Goal: Task Accomplishment & Management: Use online tool/utility

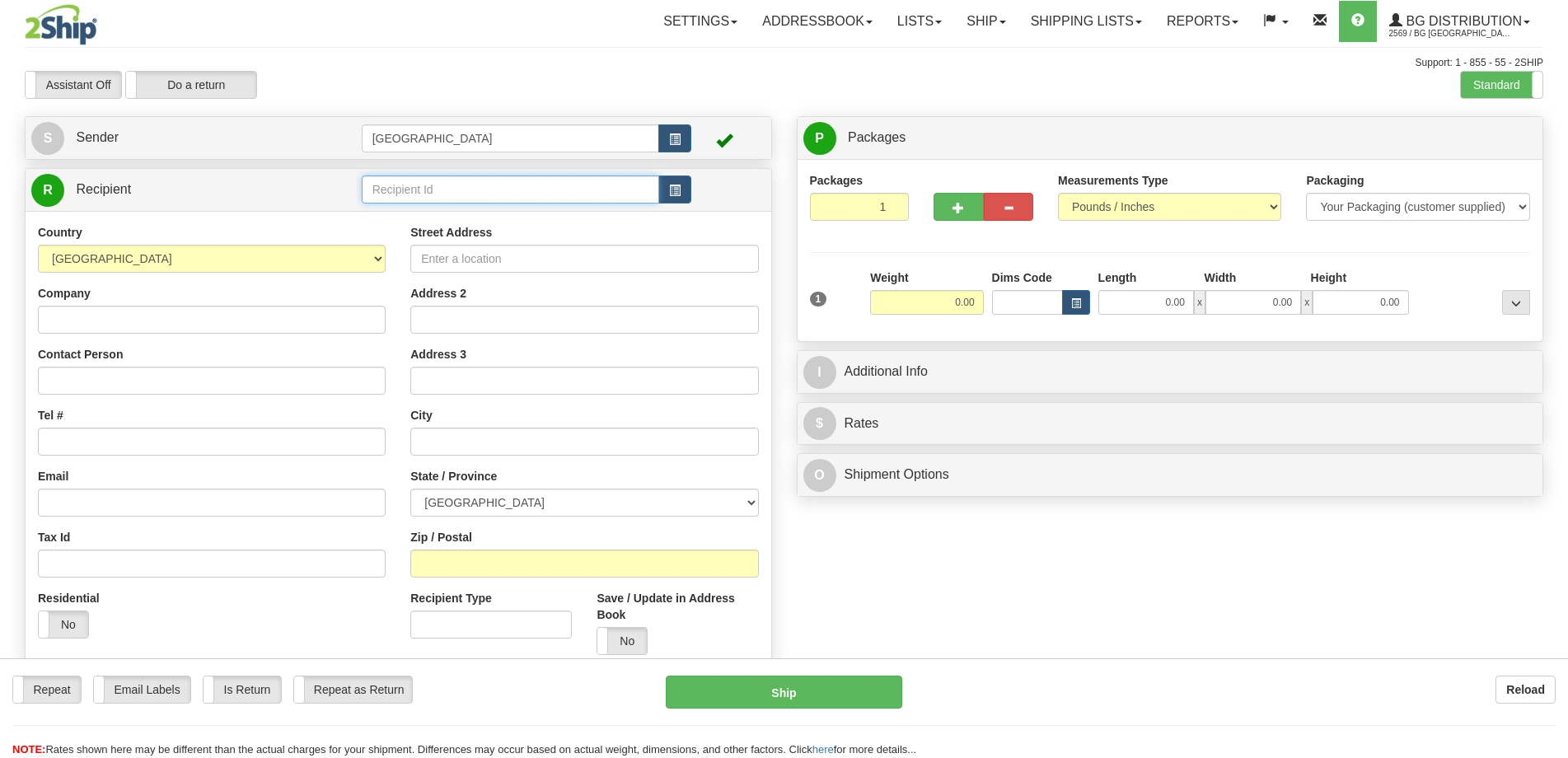
click at [455, 191] on input "text" at bounding box center [511, 189] width 299 height 28
click at [452, 215] on div "5554" at bounding box center [506, 215] width 280 height 16
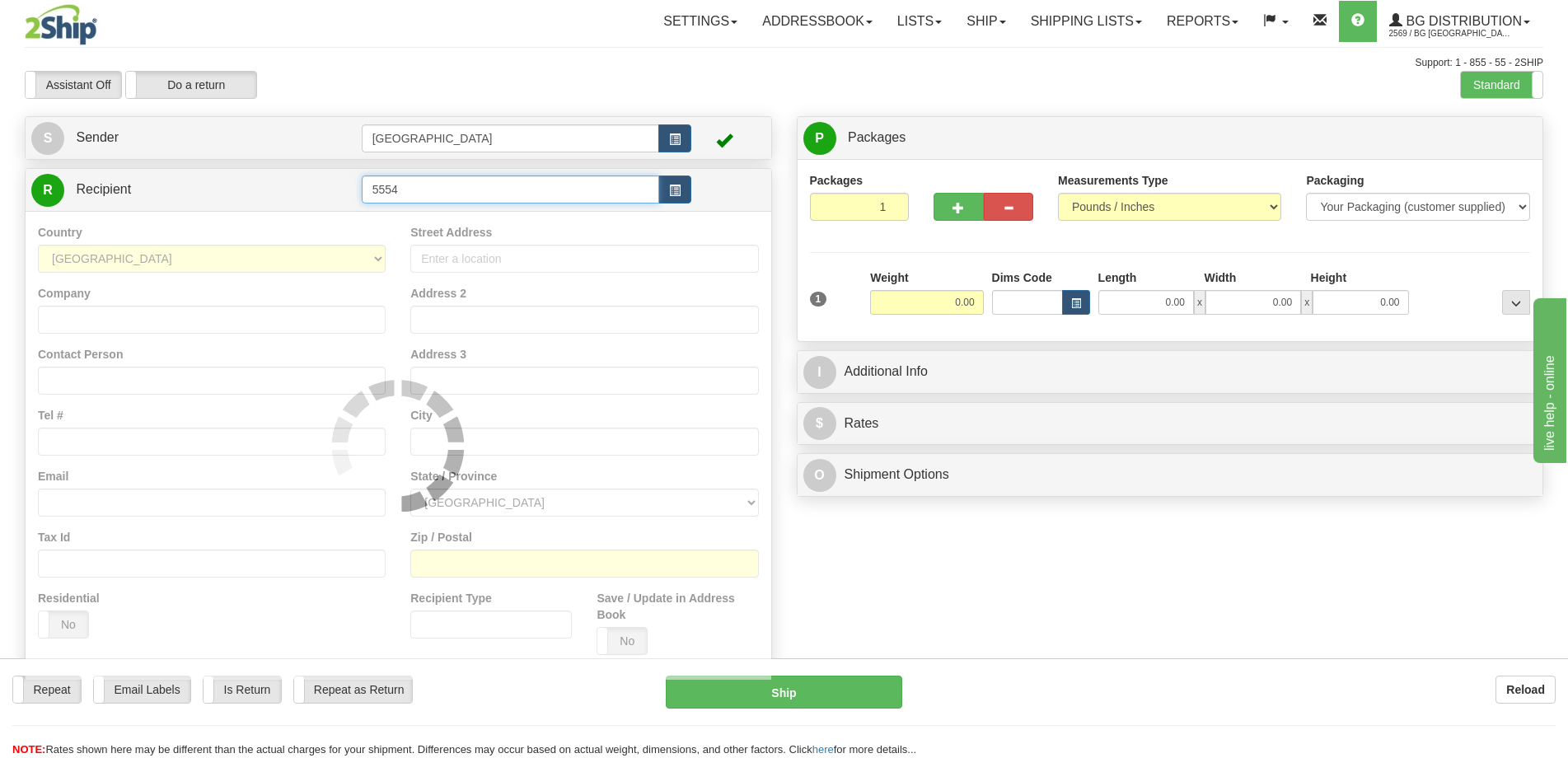
type input "5554"
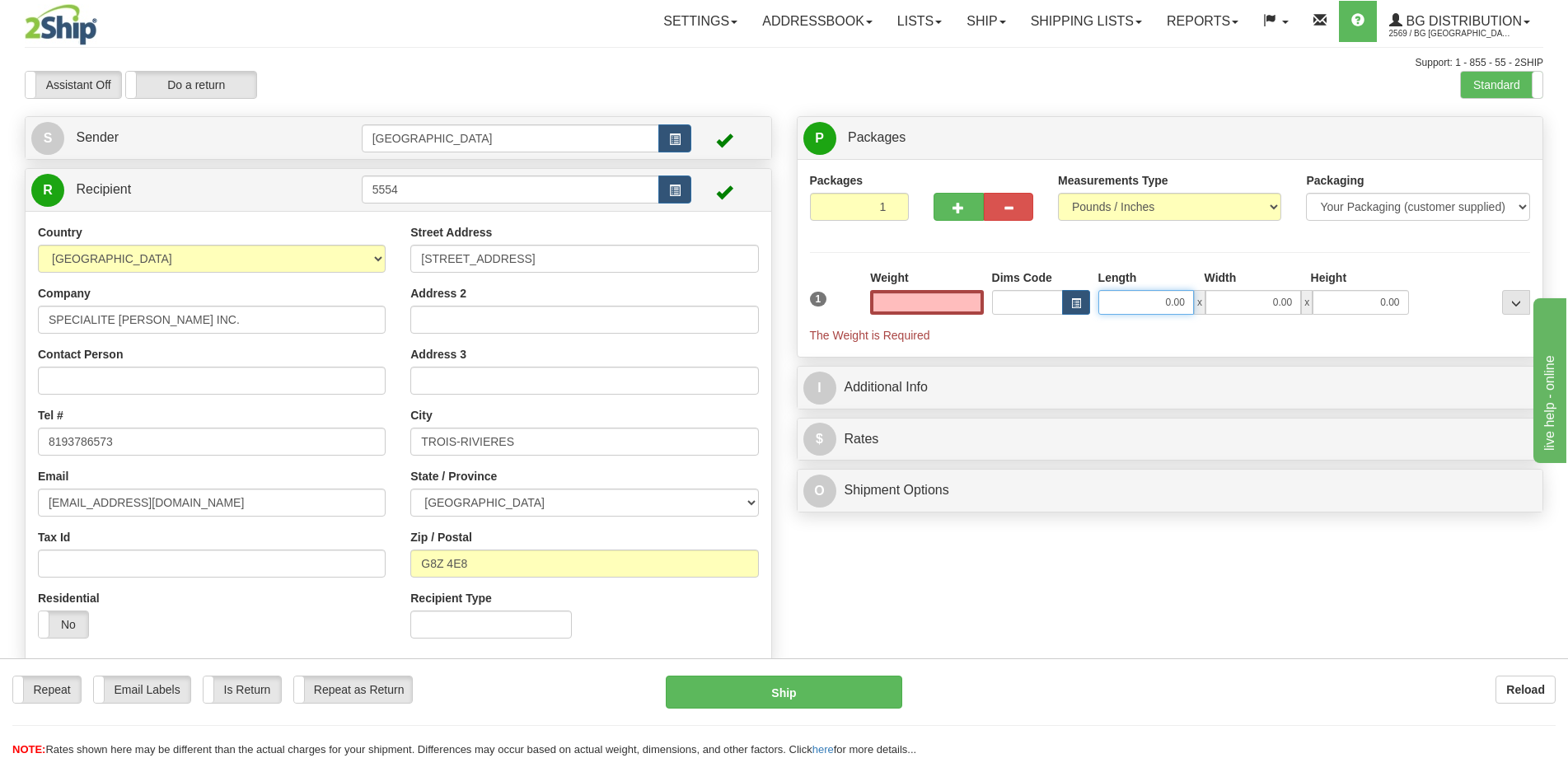
type input "0.00"
click at [1130, 295] on input "0.00" at bounding box center [1146, 302] width 96 height 25
type input "21.00"
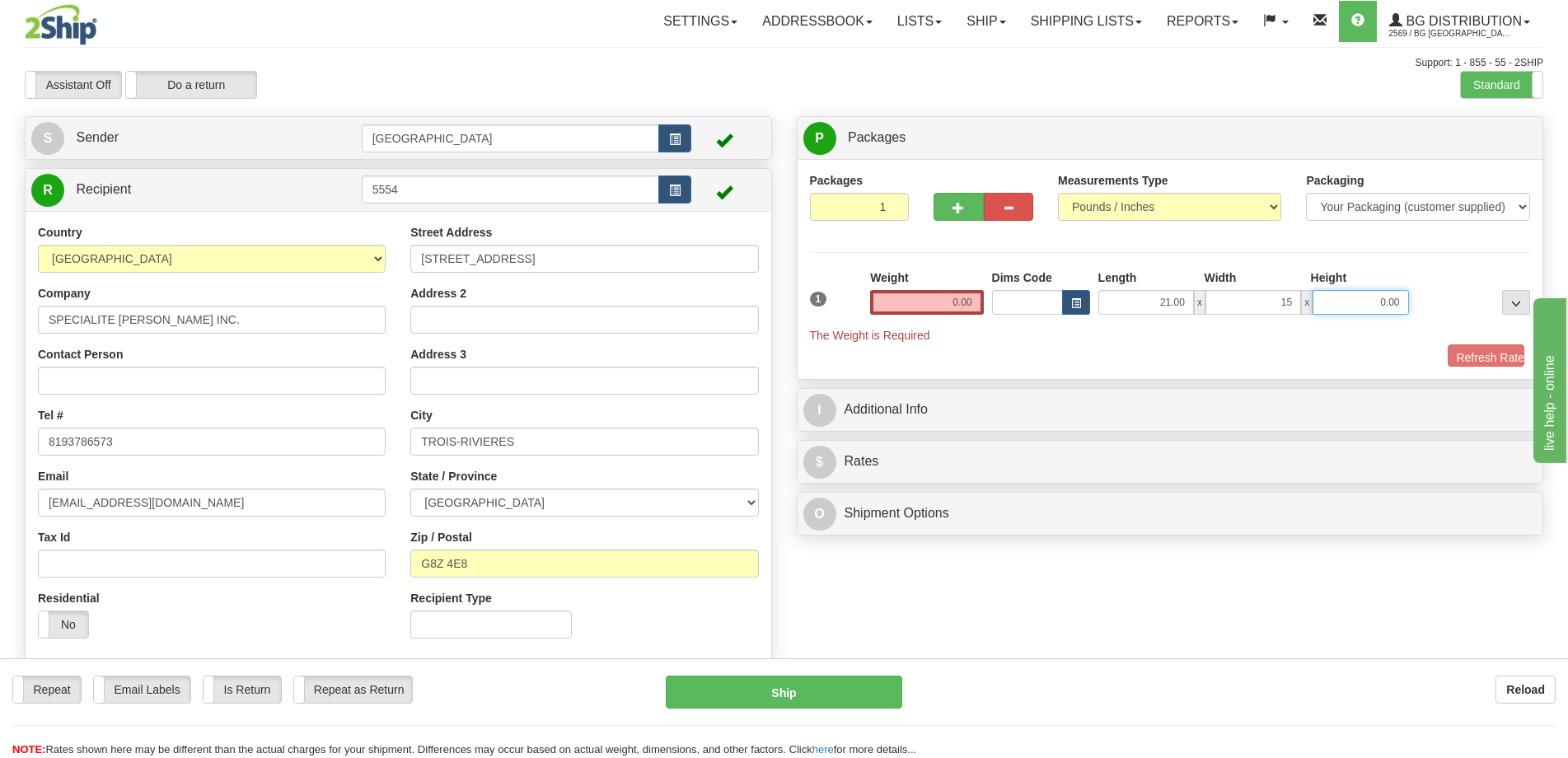
type input "15.00"
type input "10.00"
click at [978, 288] on div "Weight 0.00" at bounding box center [926, 292] width 113 height 45
click at [960, 304] on input "0.00" at bounding box center [926, 302] width 113 height 25
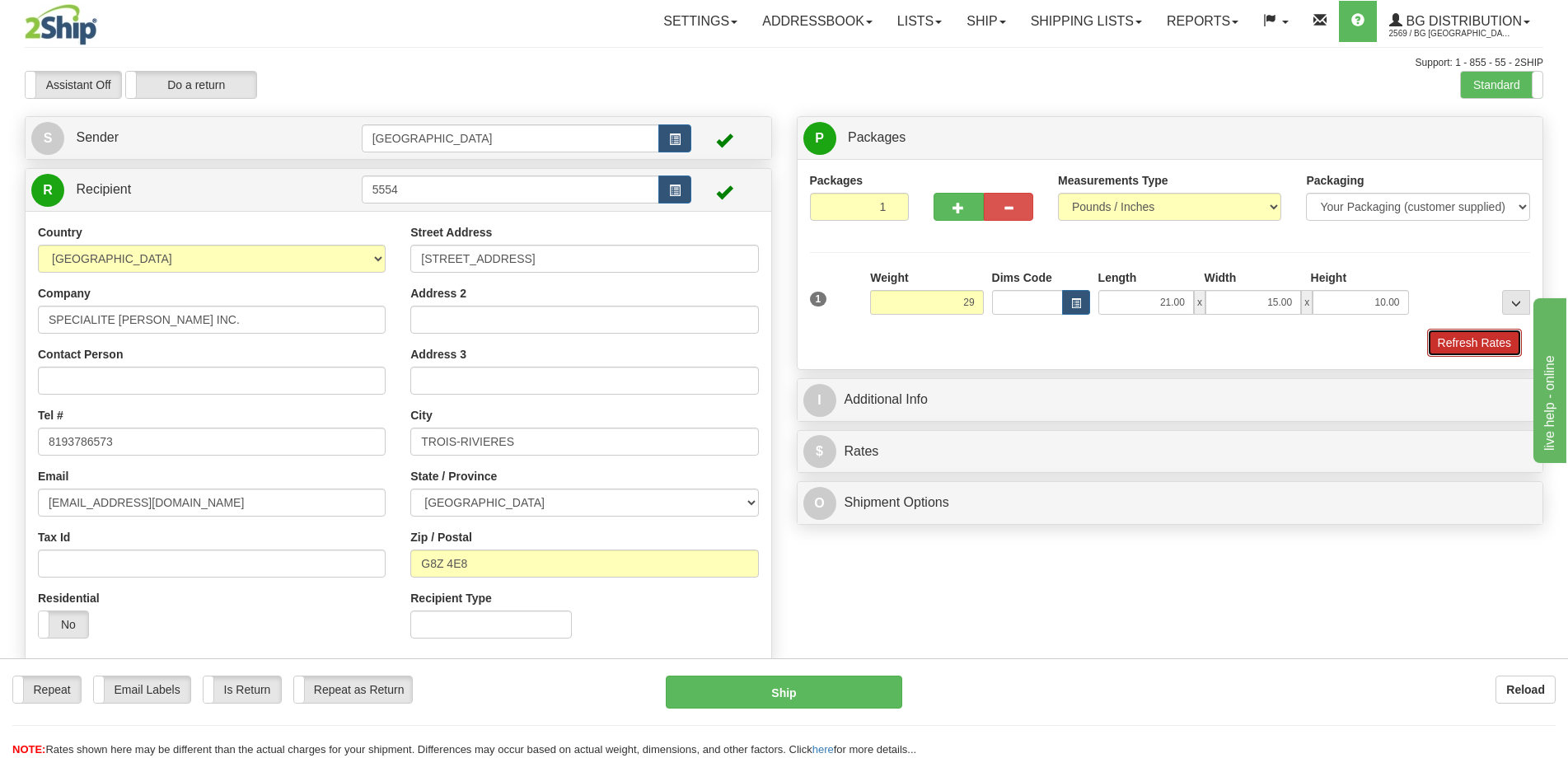
click at [1472, 355] on button "Refresh Rates" at bounding box center [1475, 343] width 95 height 28
type input "29.00"
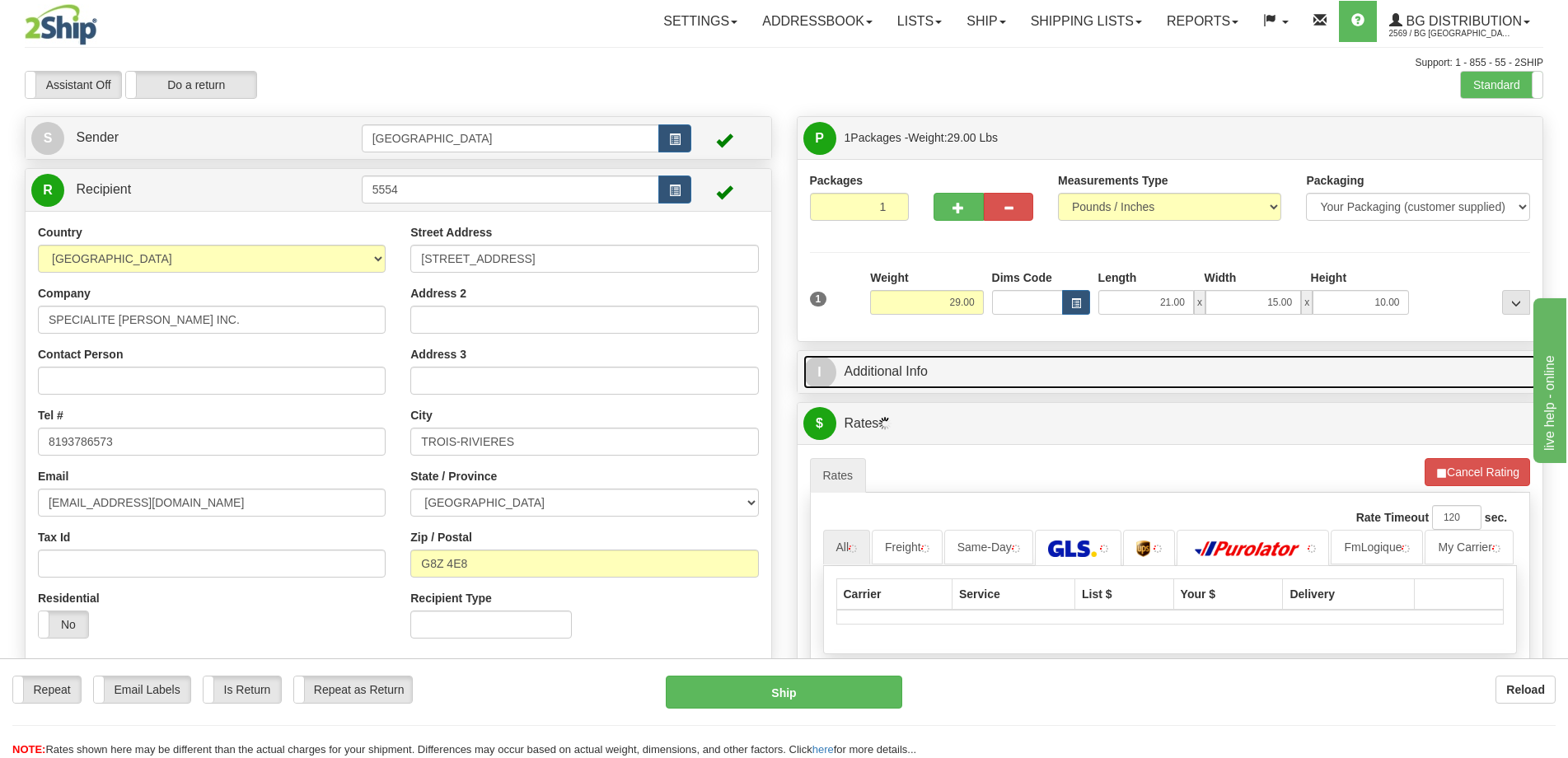
click at [1409, 364] on link "I Additional Info" at bounding box center [1170, 372] width 734 height 34
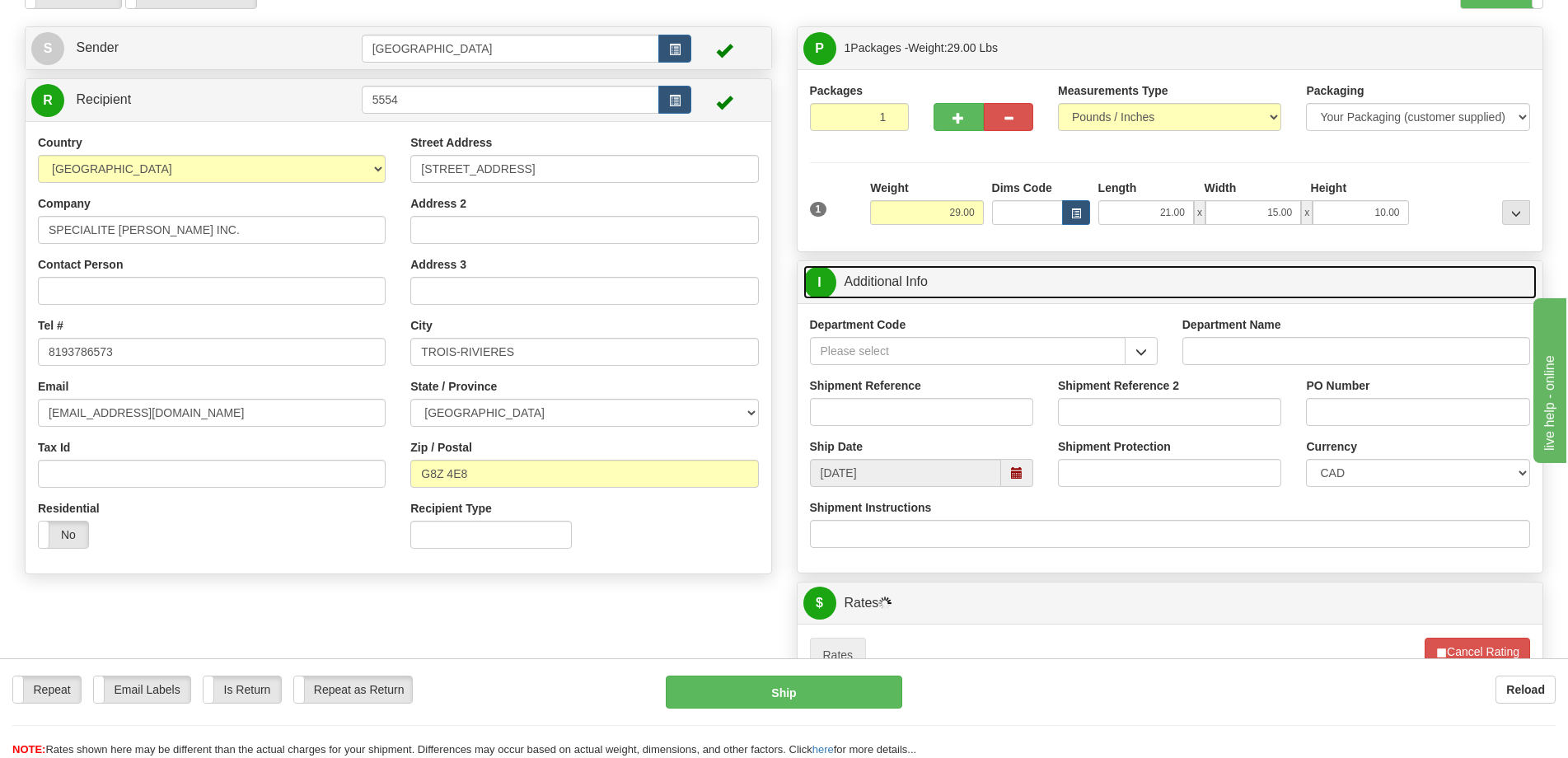
scroll to position [164, 0]
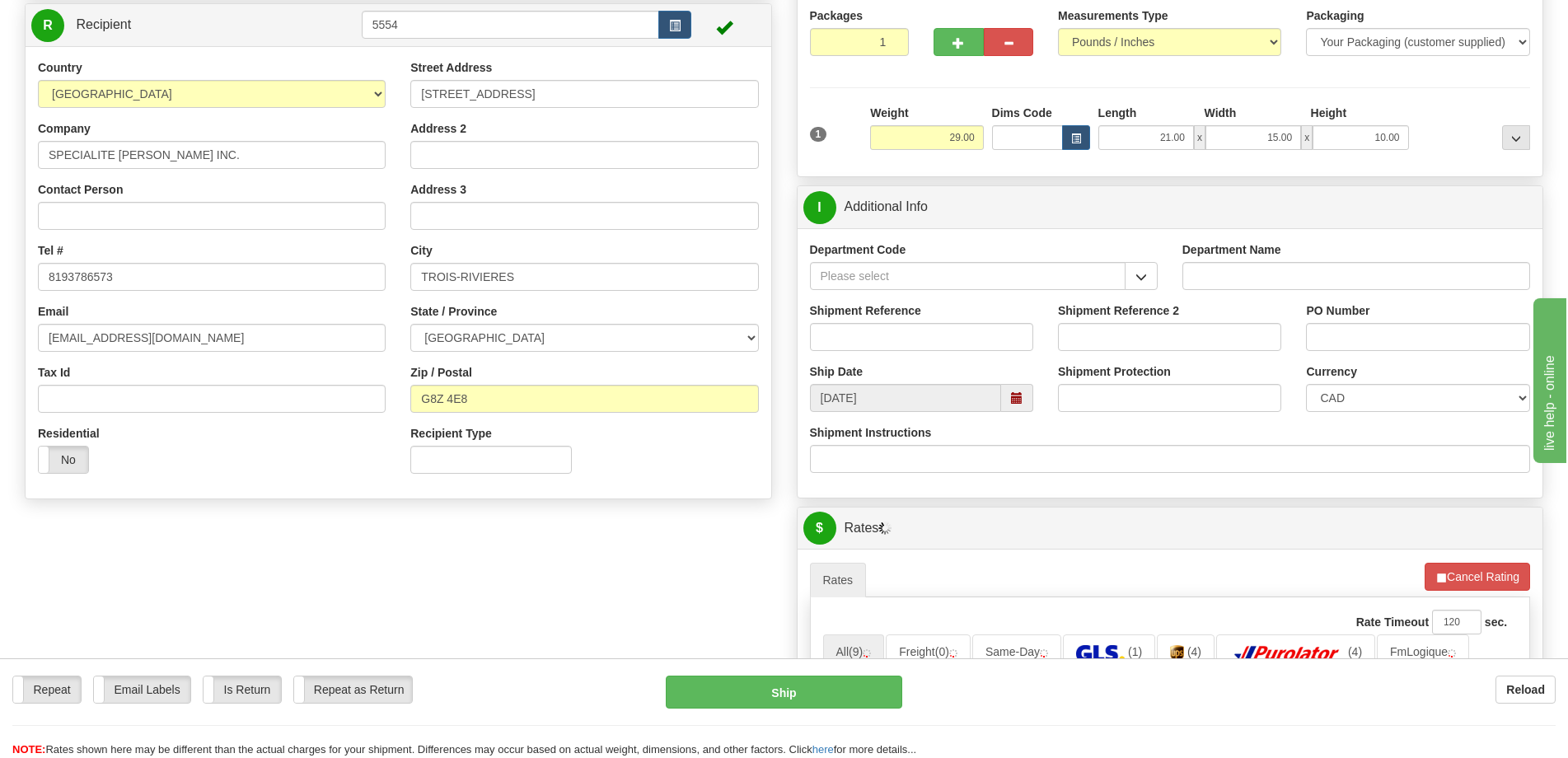
click at [1138, 297] on div "Department Code" at bounding box center [984, 272] width 372 height 61
click at [1144, 281] on span "button" at bounding box center [1141, 277] width 12 height 11
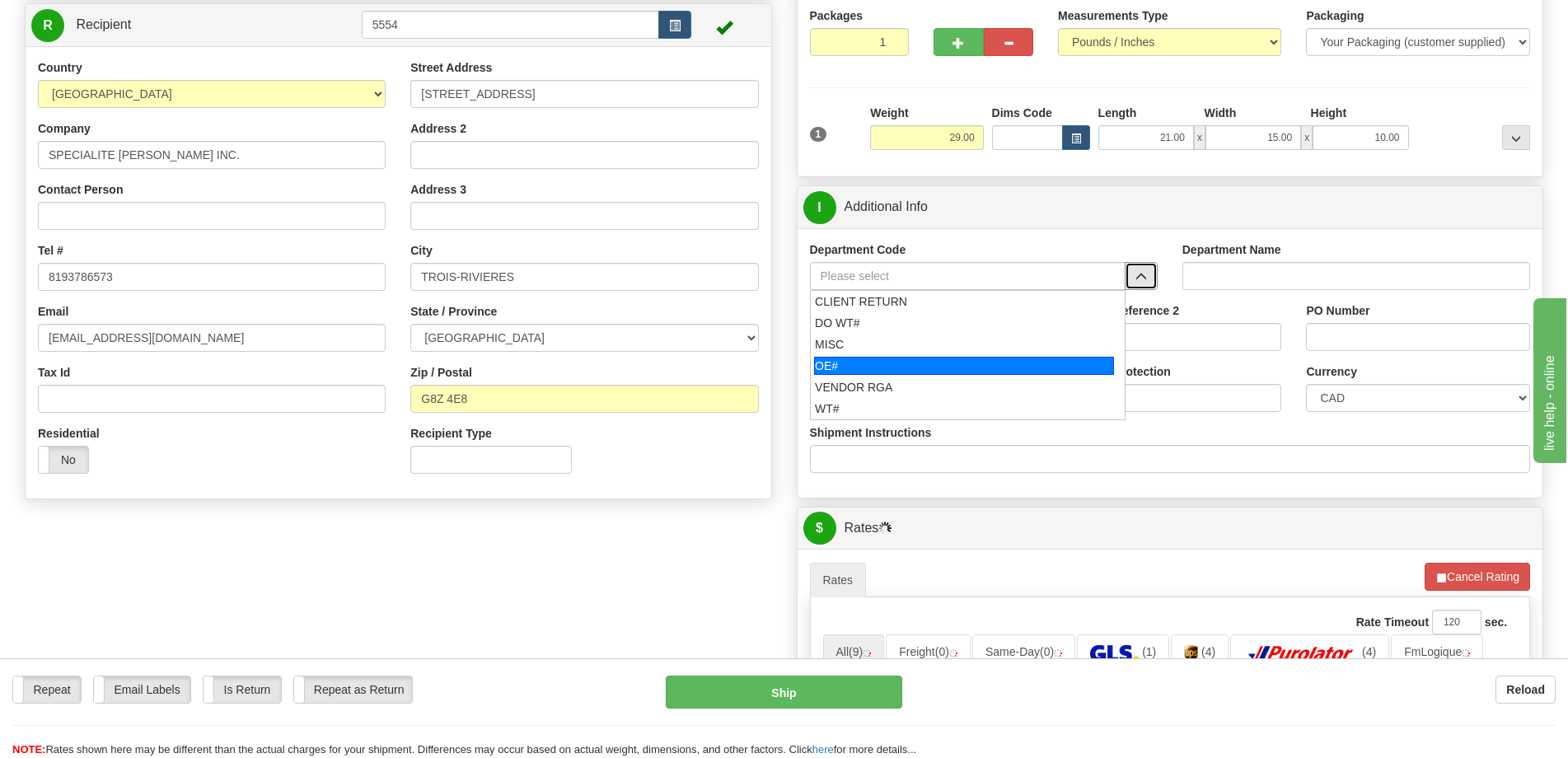
click at [886, 365] on div "OE#" at bounding box center [964, 365] width 300 height 18
type input "OE#"
type input "ORDERS"
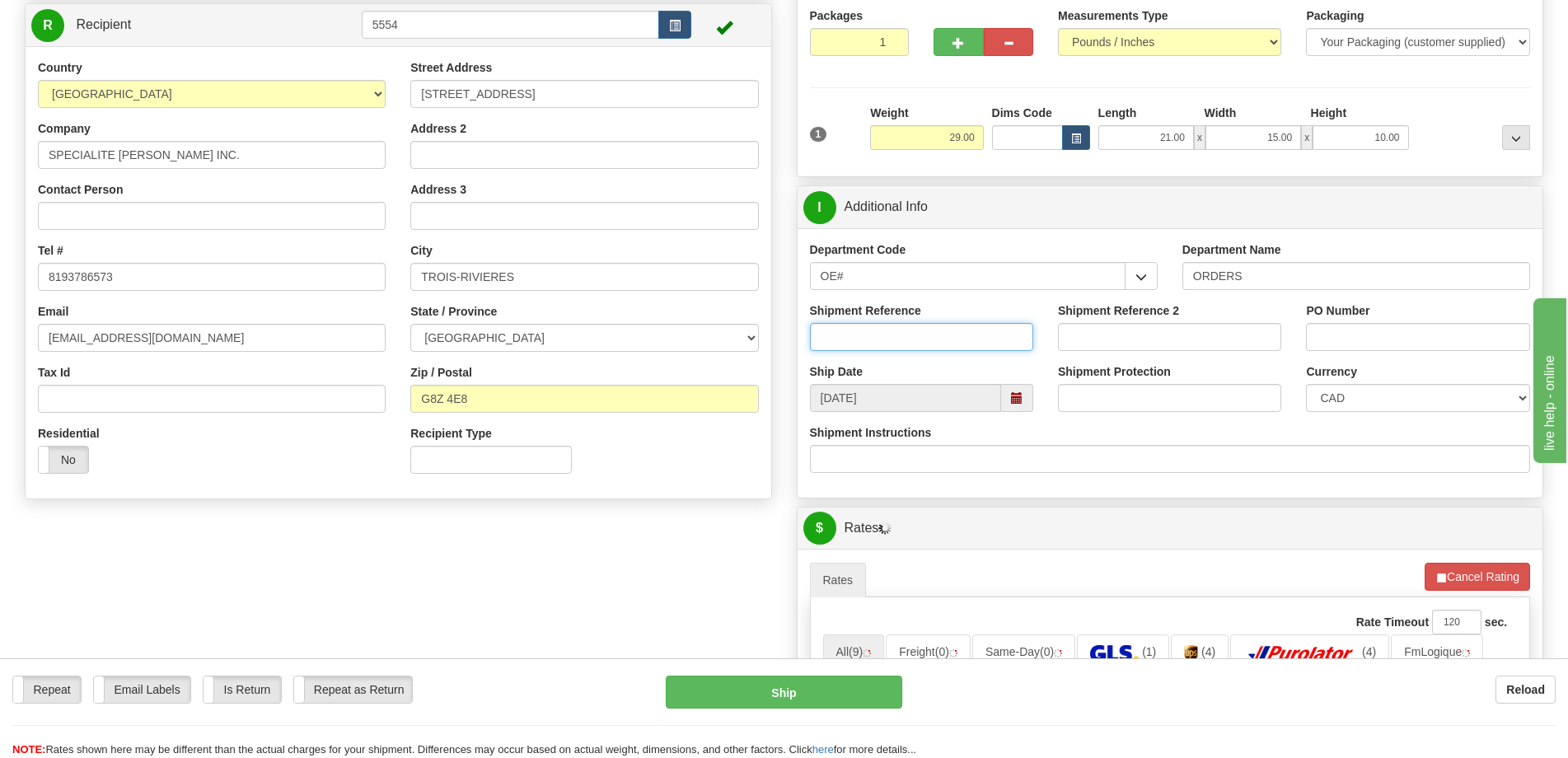
click at [903, 332] on input "Shipment Reference" at bounding box center [921, 337] width 223 height 28
type input "50323582-00"
click at [1312, 333] on input "PO Number" at bounding box center [1417, 337] width 223 height 28
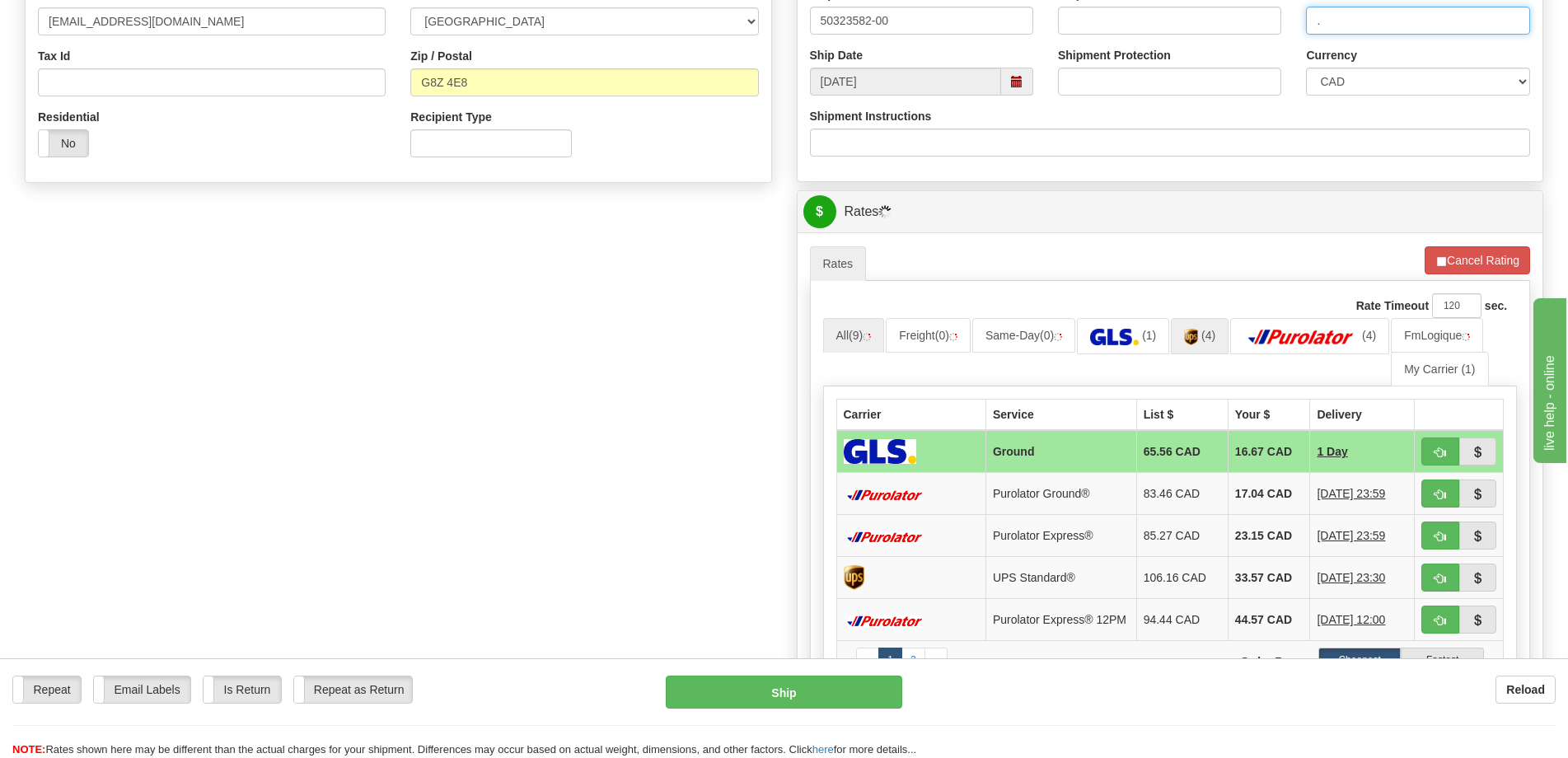
scroll to position [577, 0]
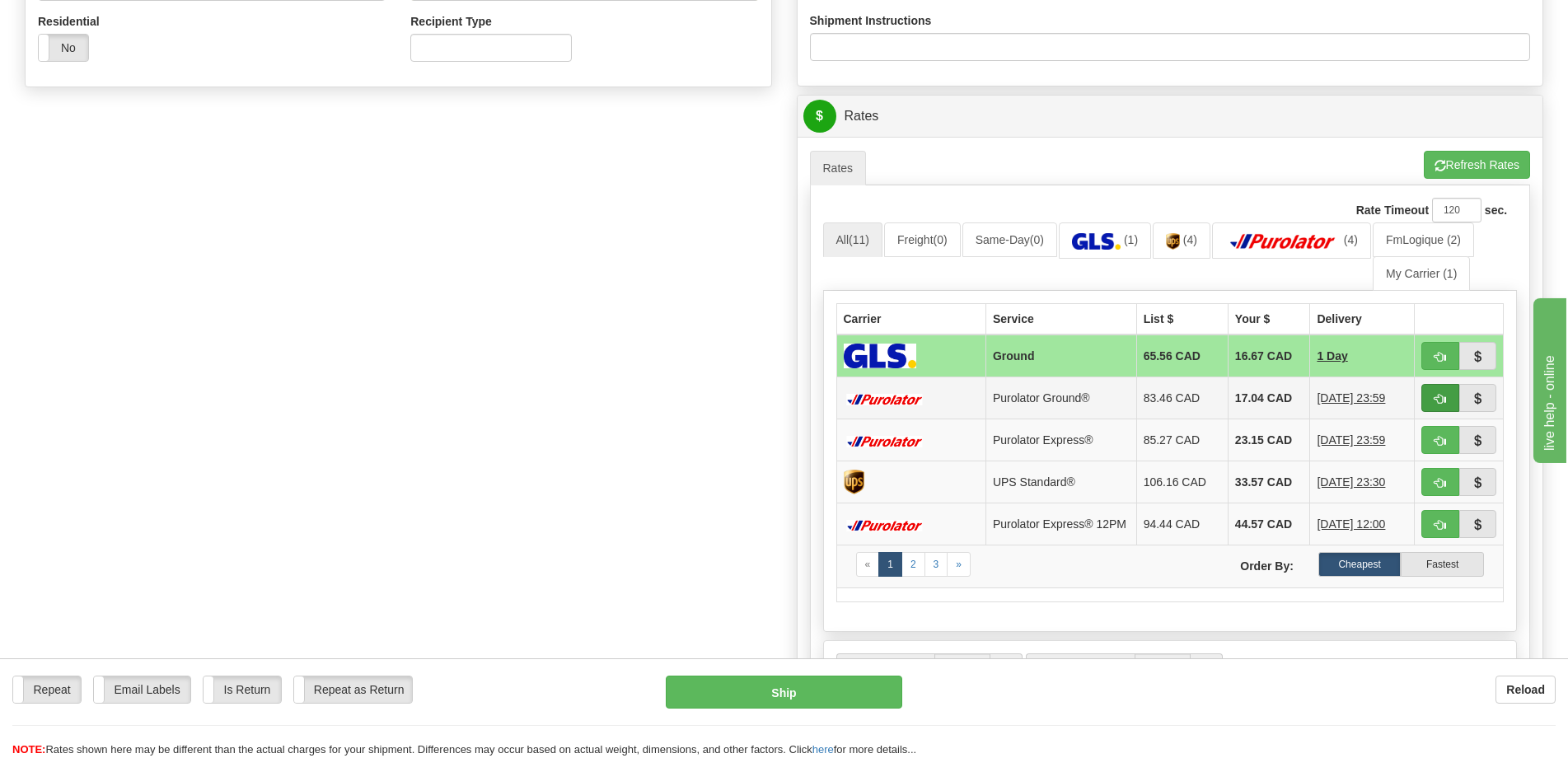
type input "."
click at [1439, 392] on button "button" at bounding box center [1440, 398] width 38 height 28
type input "260"
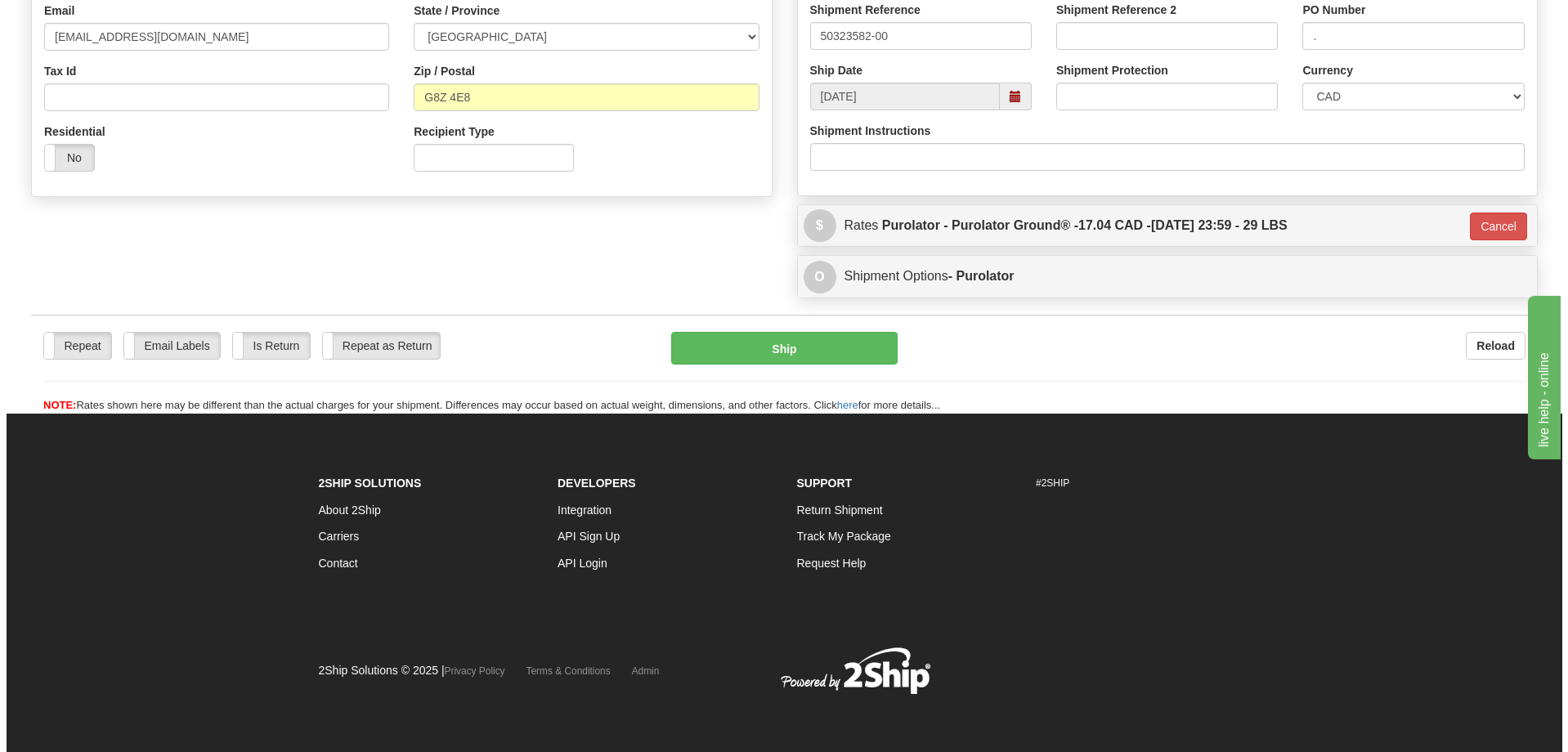
scroll to position [463, 0]
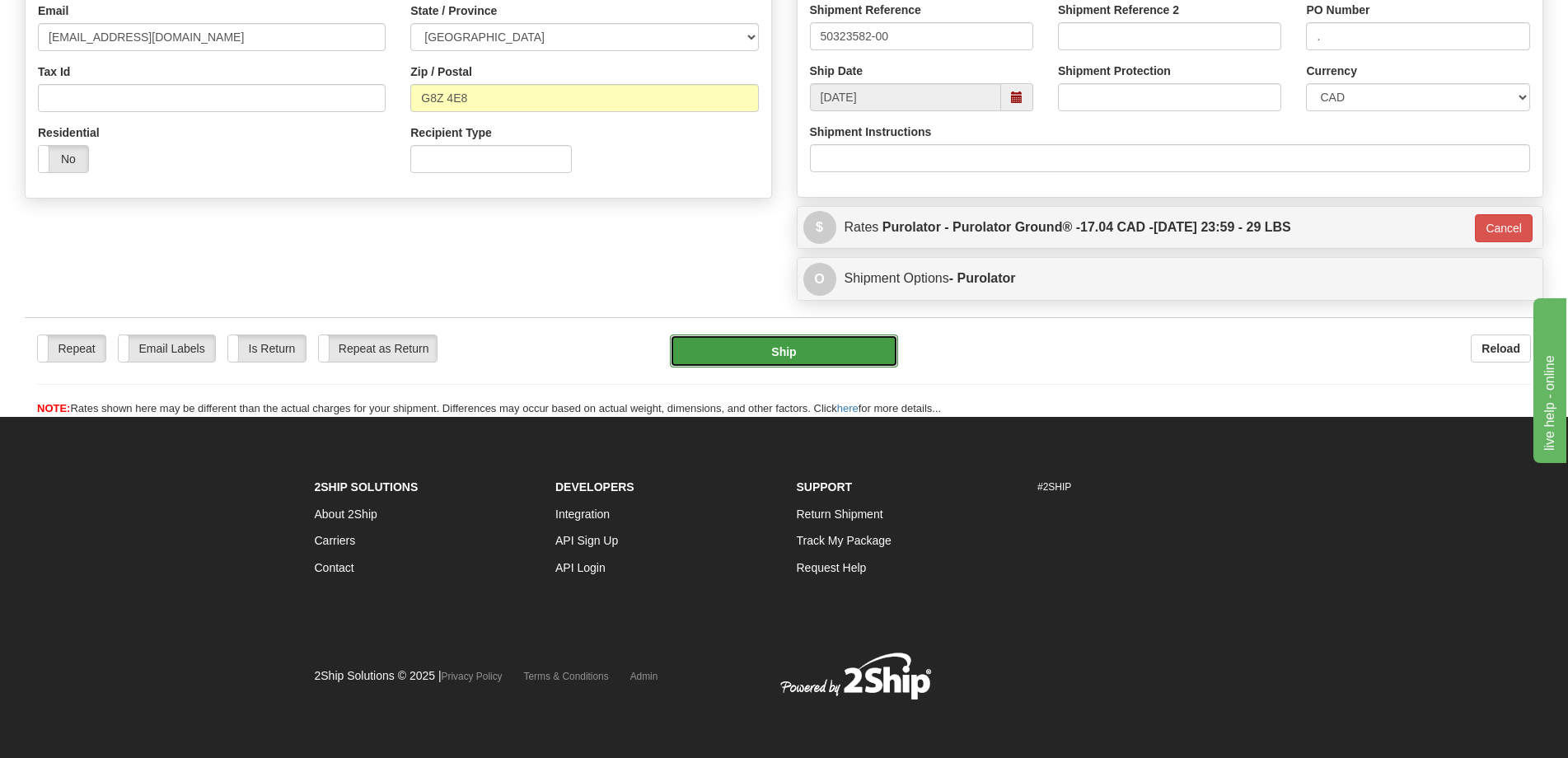
click at [779, 346] on button "Ship" at bounding box center [784, 350] width 228 height 33
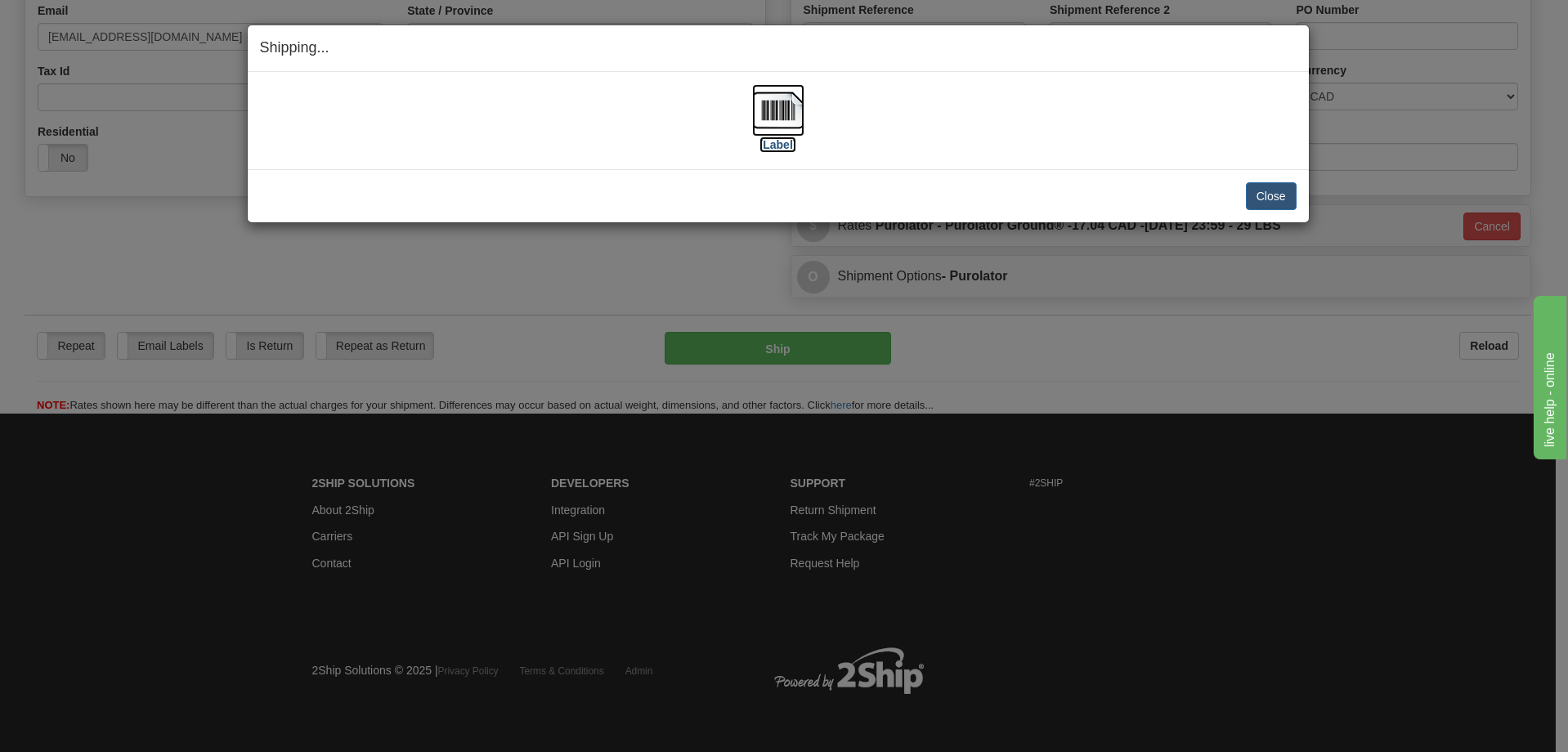
click at [783, 110] on img at bounding box center [778, 110] width 52 height 52
click at [1255, 194] on button "Close" at bounding box center [1271, 196] width 50 height 28
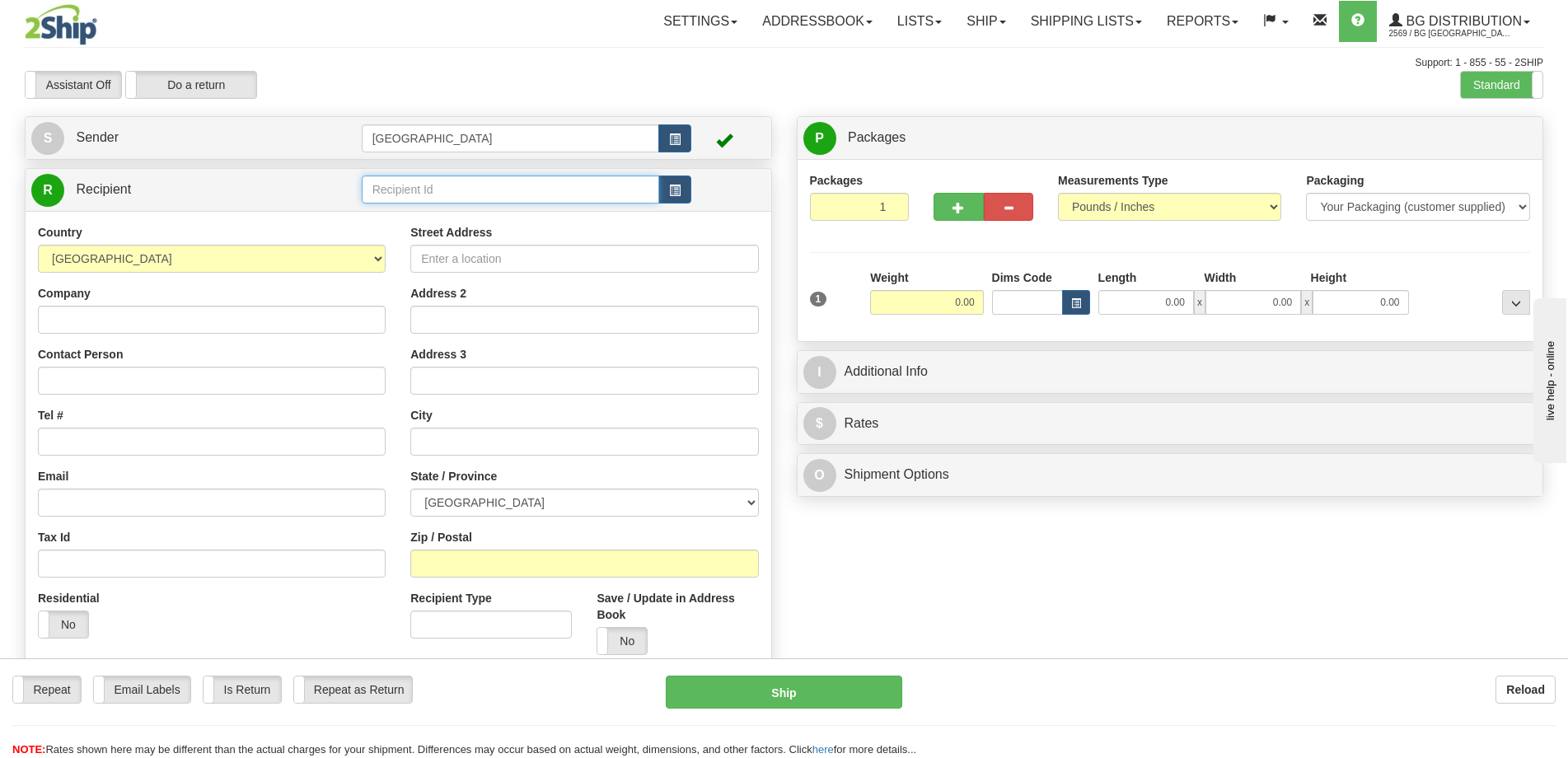
click at [465, 188] on input "text" at bounding box center [511, 189] width 299 height 28
click at [472, 215] on div "4148" at bounding box center [506, 215] width 280 height 16
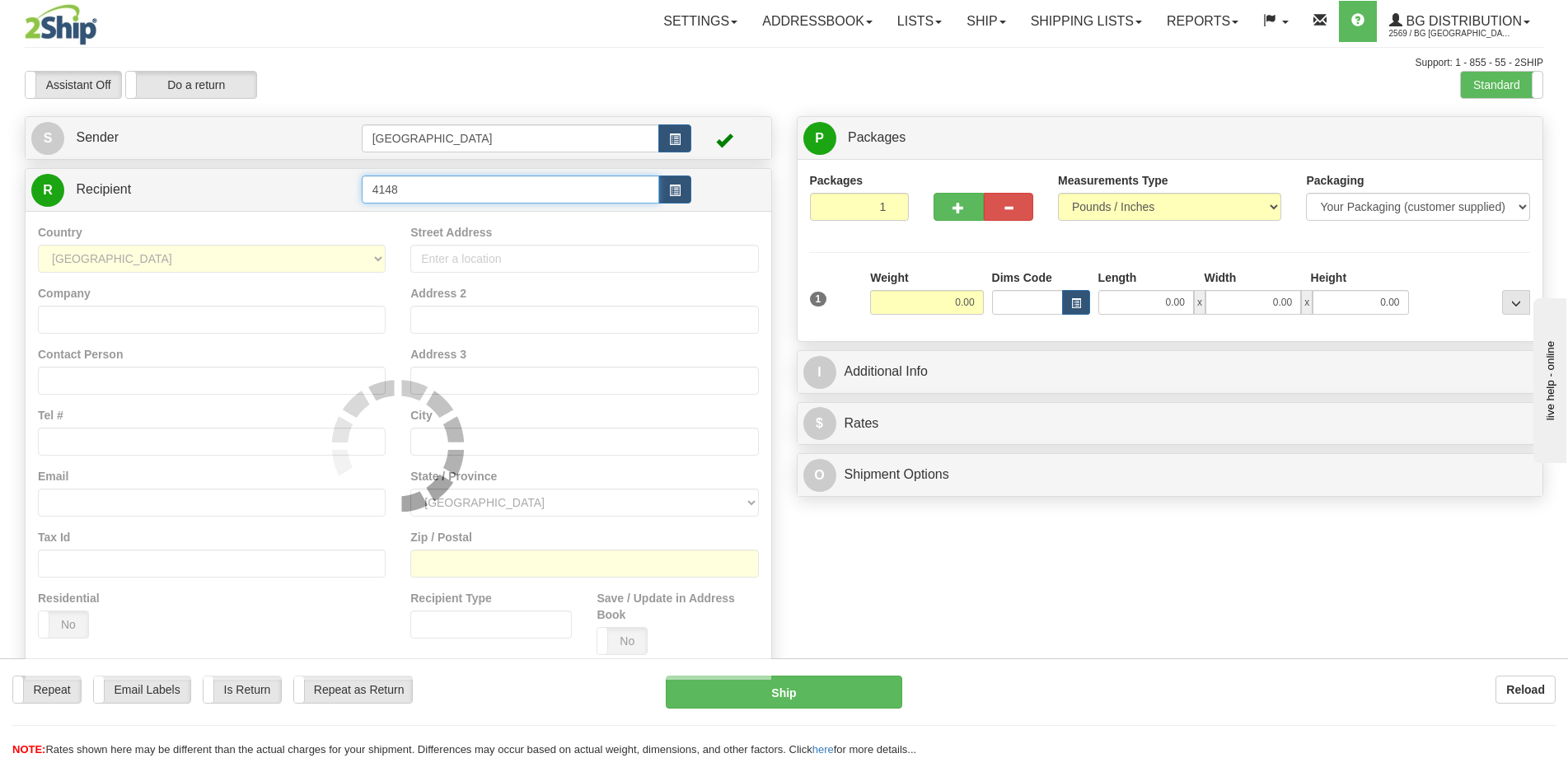
type input "4148"
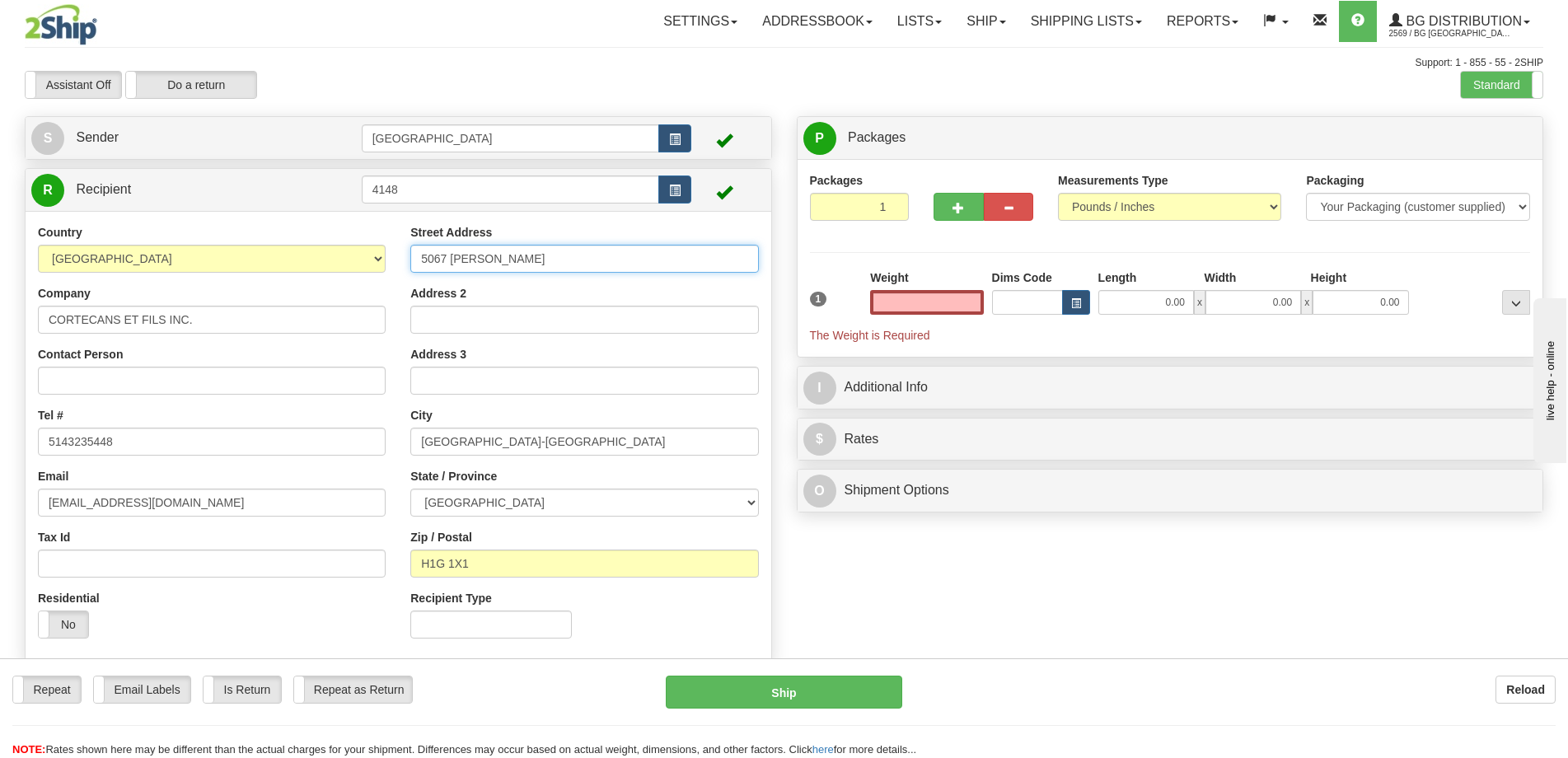
type input "0.00"
drag, startPoint x: 661, startPoint y: 270, endPoint x: 217, endPoint y: 253, distance: 444.3
click at [217, 253] on div "Country AFGHANISTAN ALAND ISLANDS ALBANIA ALGERIA AMERICAN SAMOA ANDORRA ANGOLA…" at bounding box center [398, 437] width 745 height 426
type input "982 des Cèdres"
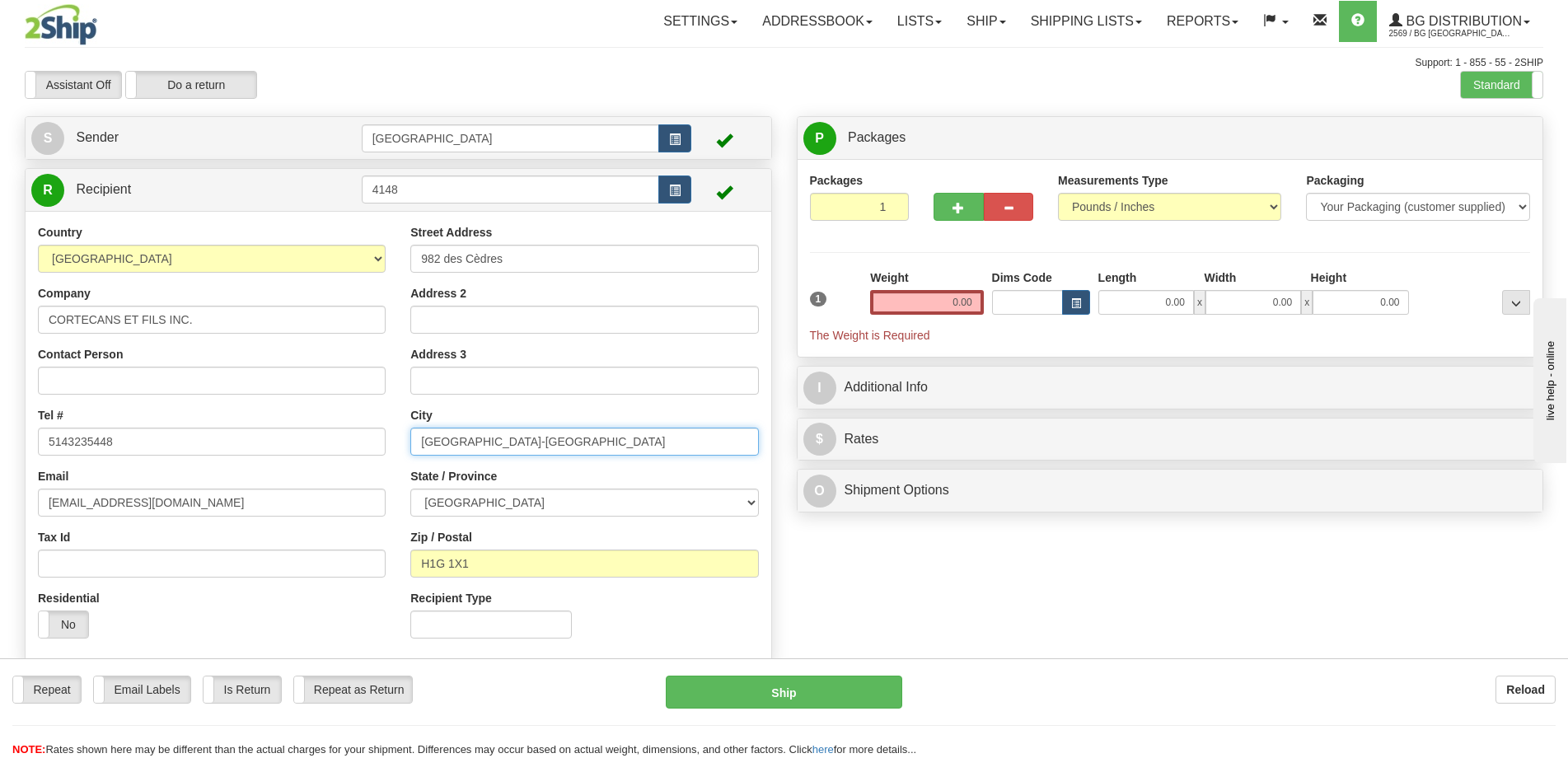
type input "Terrebonne"
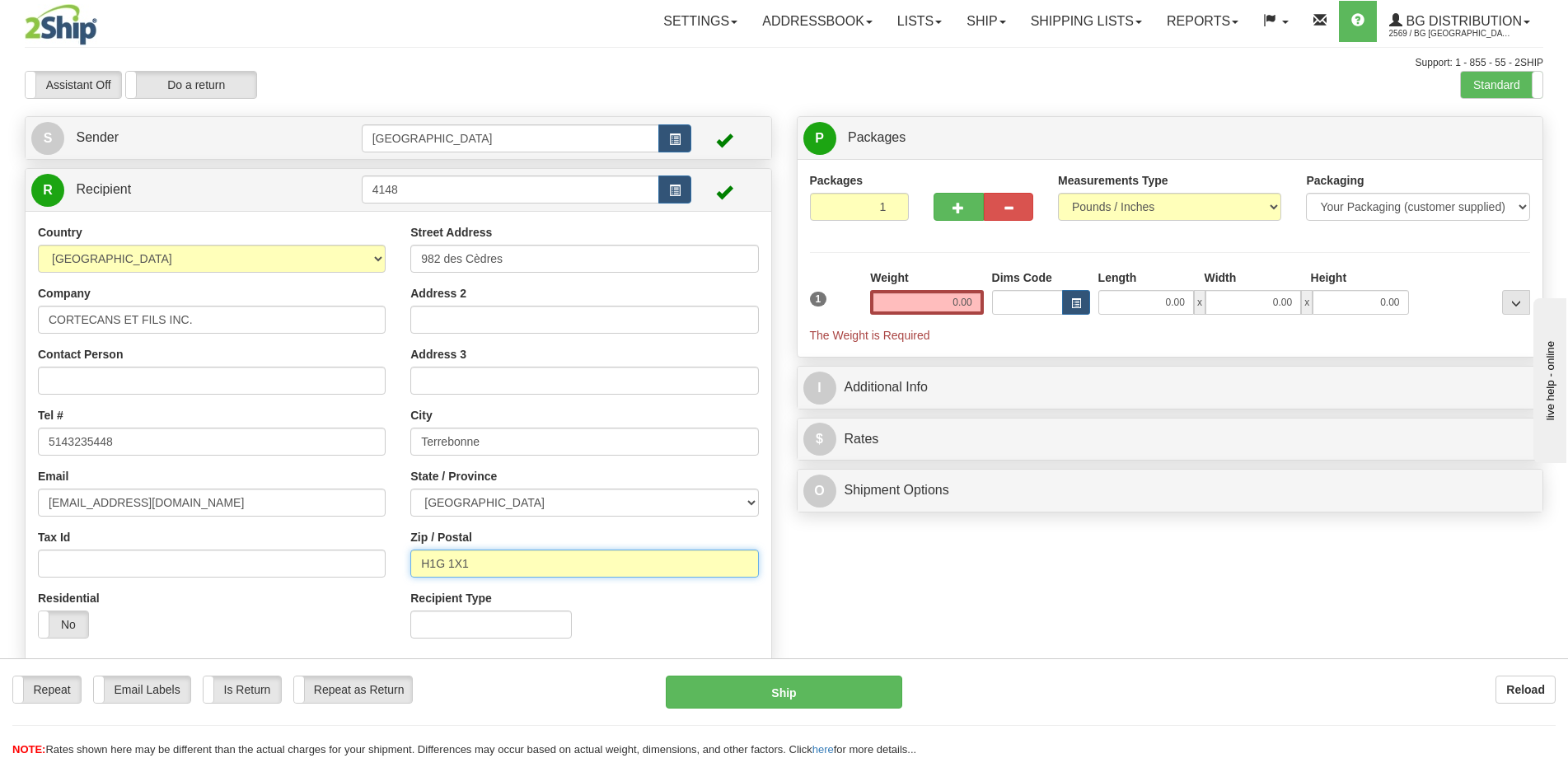
type input "J6W 3V3"
click at [1180, 321] on div "1 Weight 0.00 Dims Code 0.00" at bounding box center [1170, 306] width 729 height 74
click at [1180, 320] on div "1 Weight 0.00 Dims Code 0.00" at bounding box center [1170, 306] width 729 height 74
click at [1180, 312] on input "0.00" at bounding box center [1146, 302] width 96 height 25
type input "19.00"
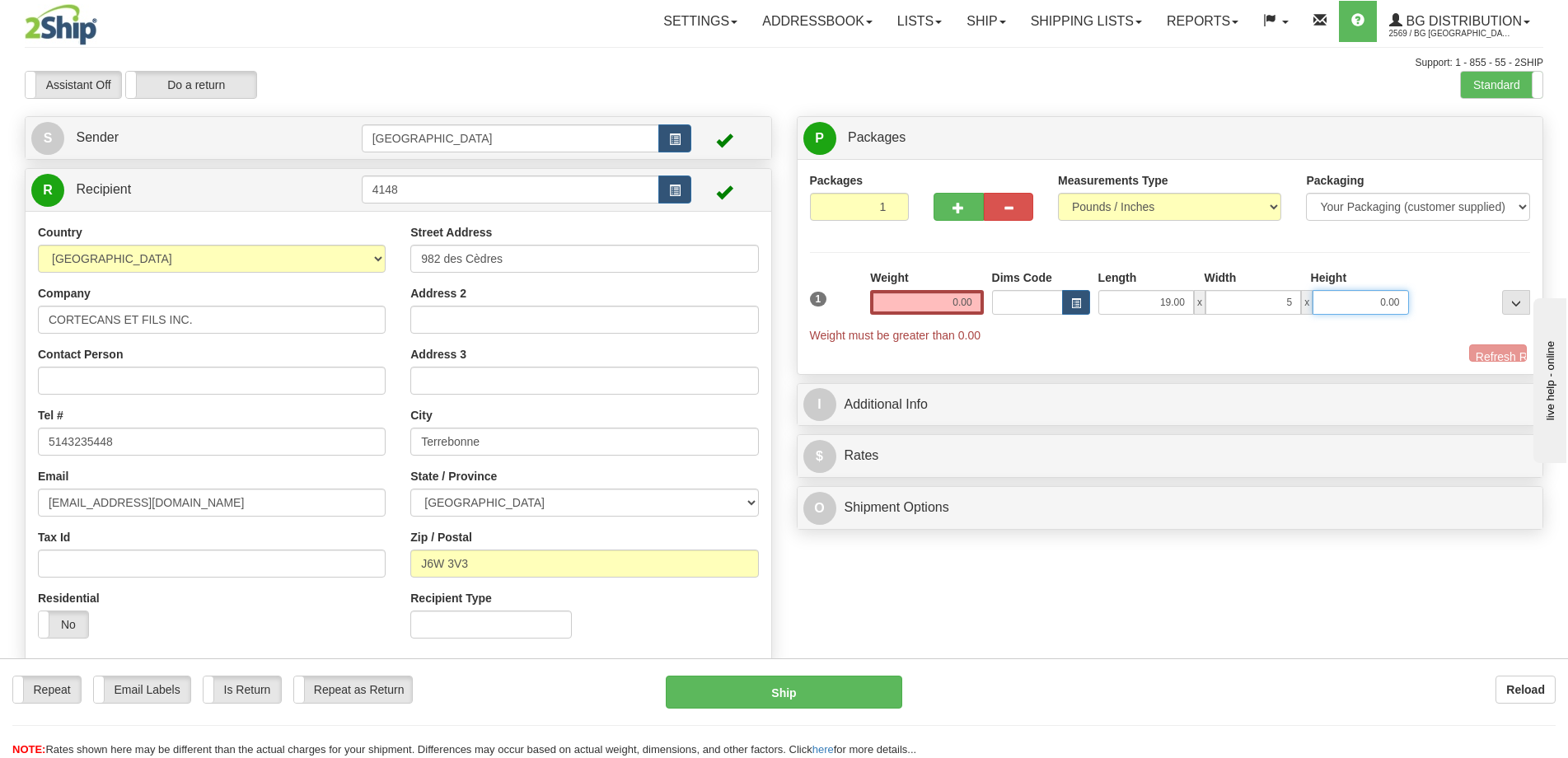
type input "5.00"
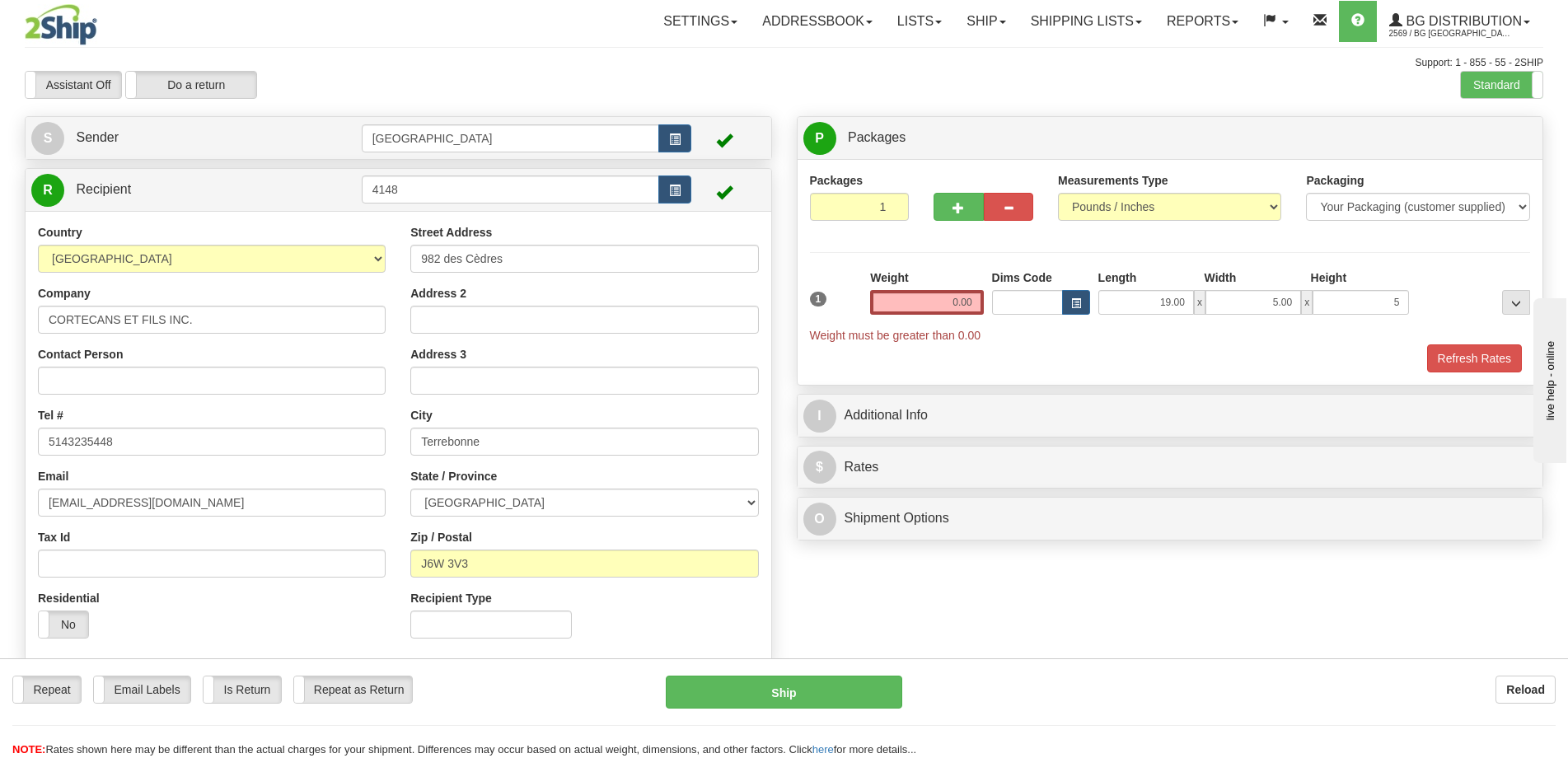
type input "5.00"
click at [962, 315] on div "Weight 0.00" at bounding box center [926, 298] width 121 height 58
click at [962, 312] on input "0.00" at bounding box center [926, 302] width 113 height 25
click at [963, 306] on input "text" at bounding box center [926, 302] width 113 height 25
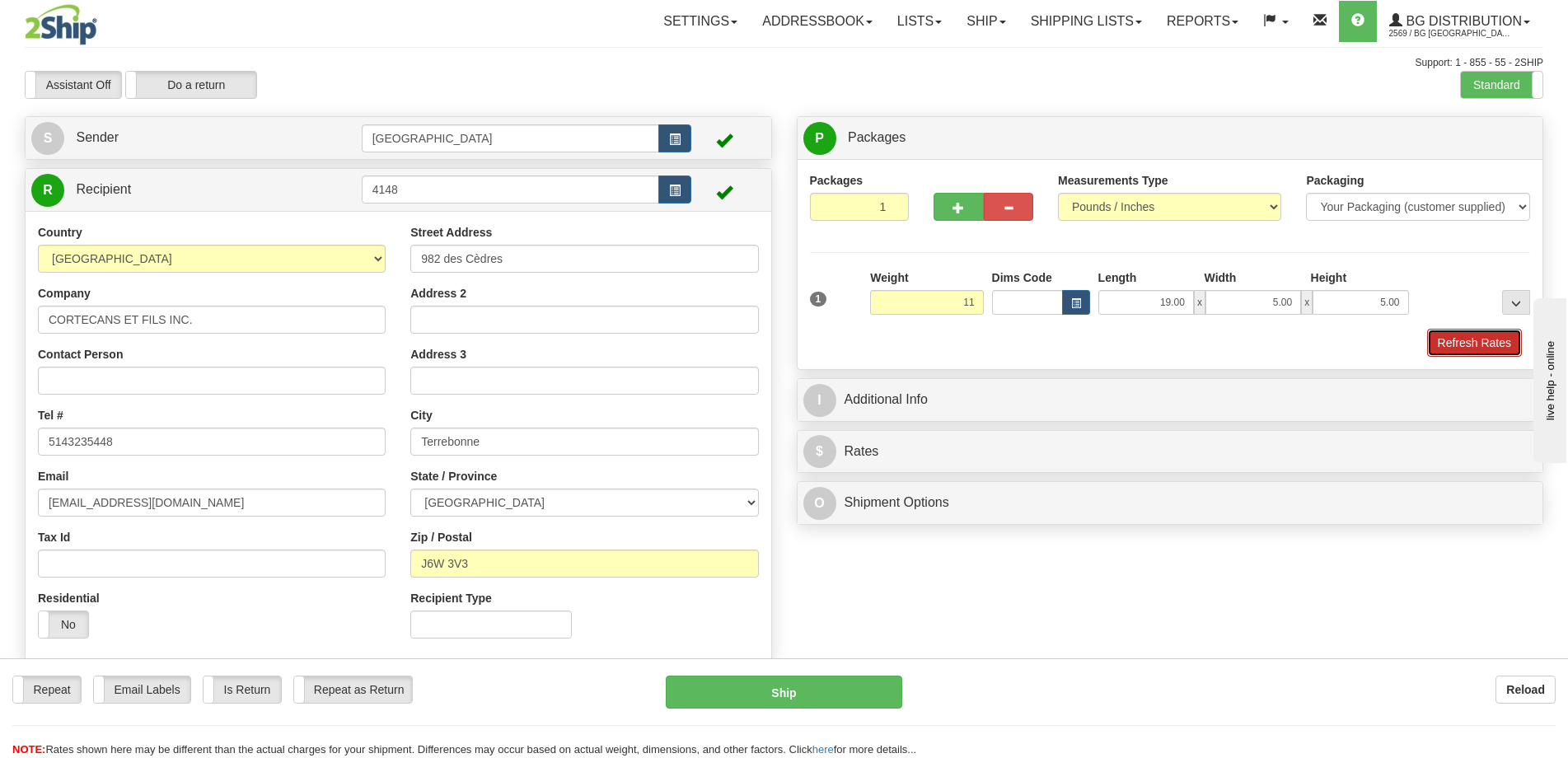
click at [1466, 332] on button "Refresh Rates" at bounding box center [1475, 343] width 95 height 28
type input "11.00"
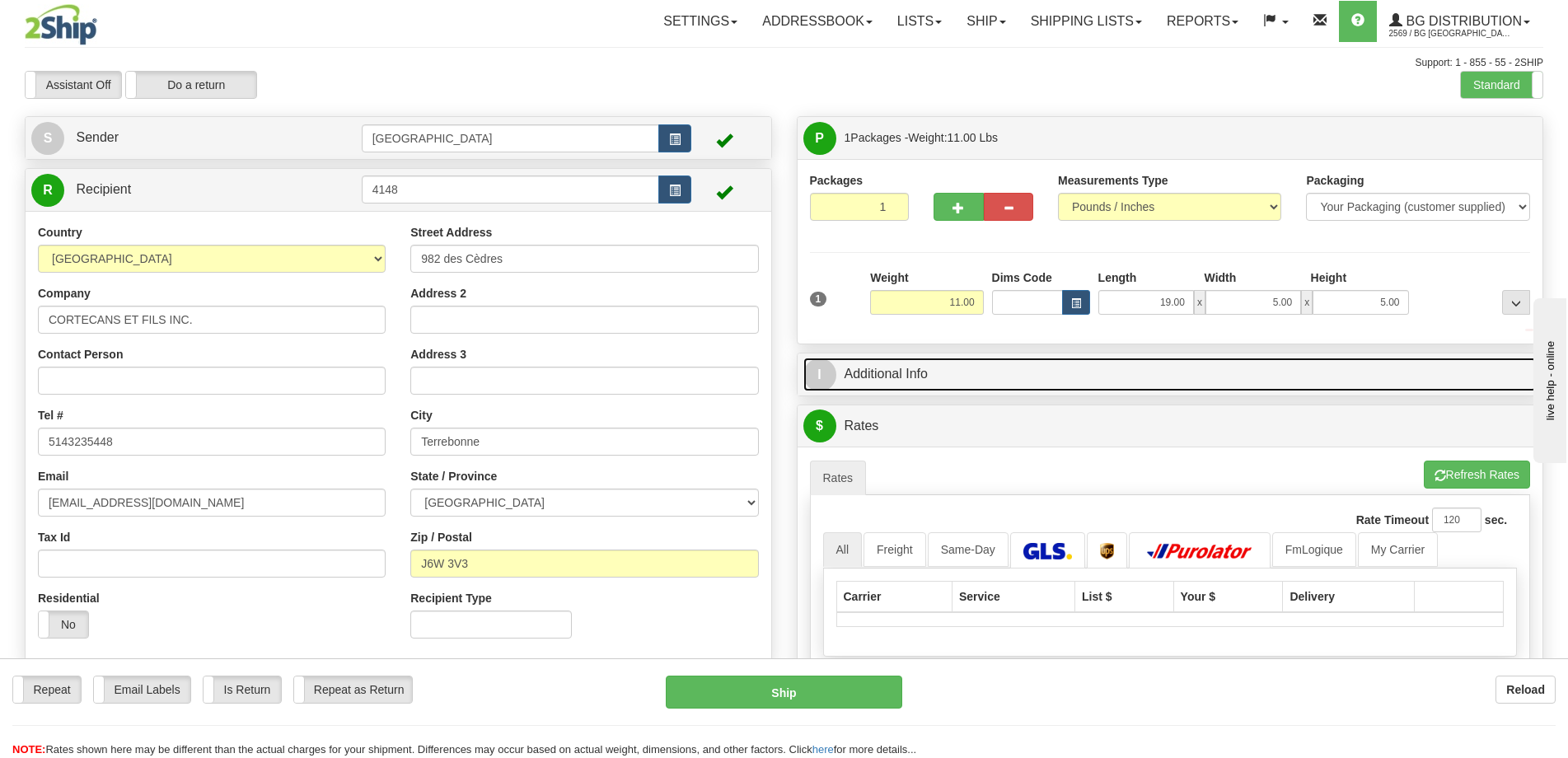
click at [1404, 364] on link "I Additional Info" at bounding box center [1170, 375] width 734 height 34
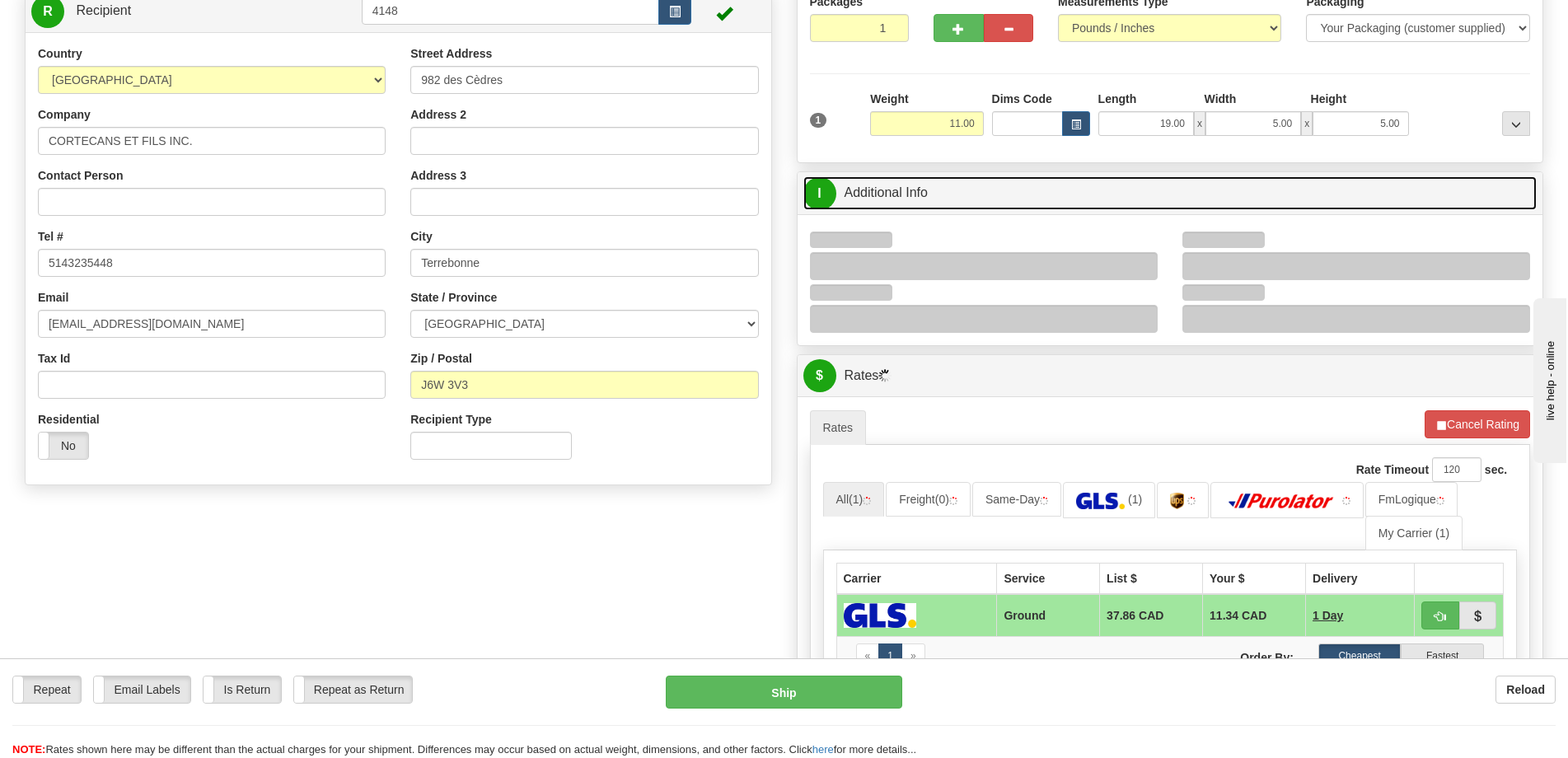
scroll to position [247, 0]
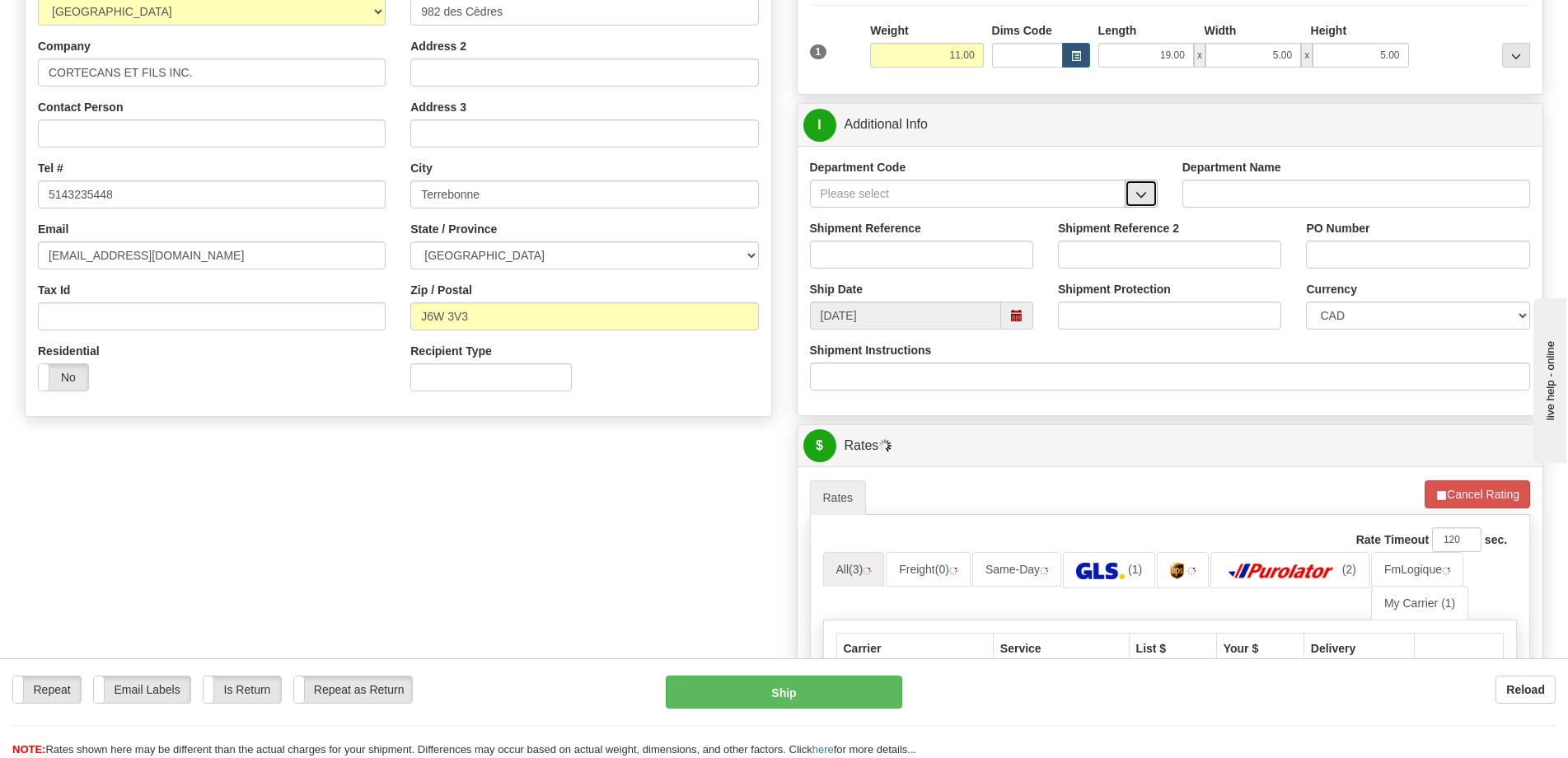
click at [1153, 198] on button "button" at bounding box center [1141, 193] width 33 height 28
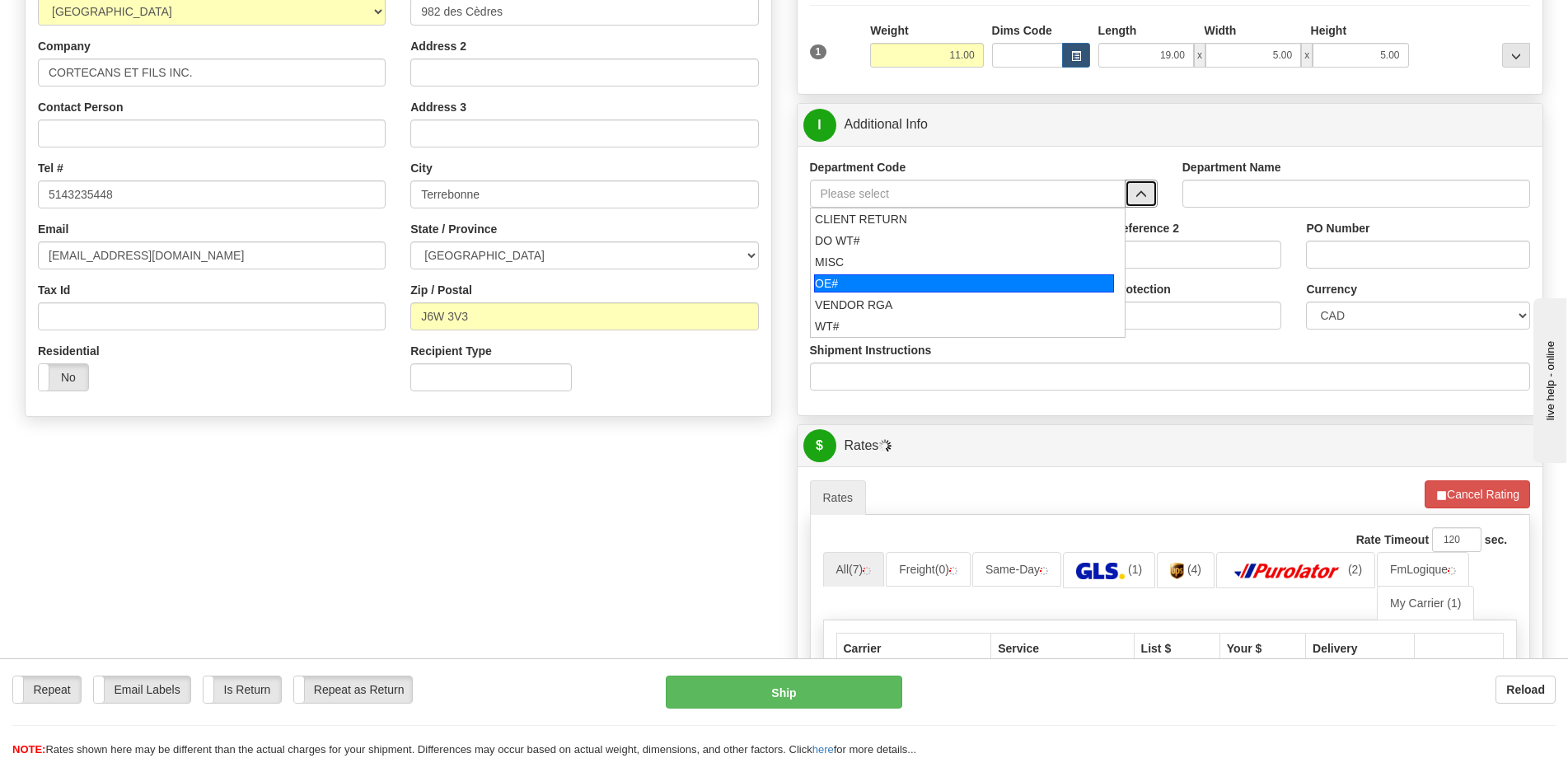
click at [964, 273] on li "OE#" at bounding box center [968, 283] width 314 height 21
type input "OE#"
type input "ORDERS"
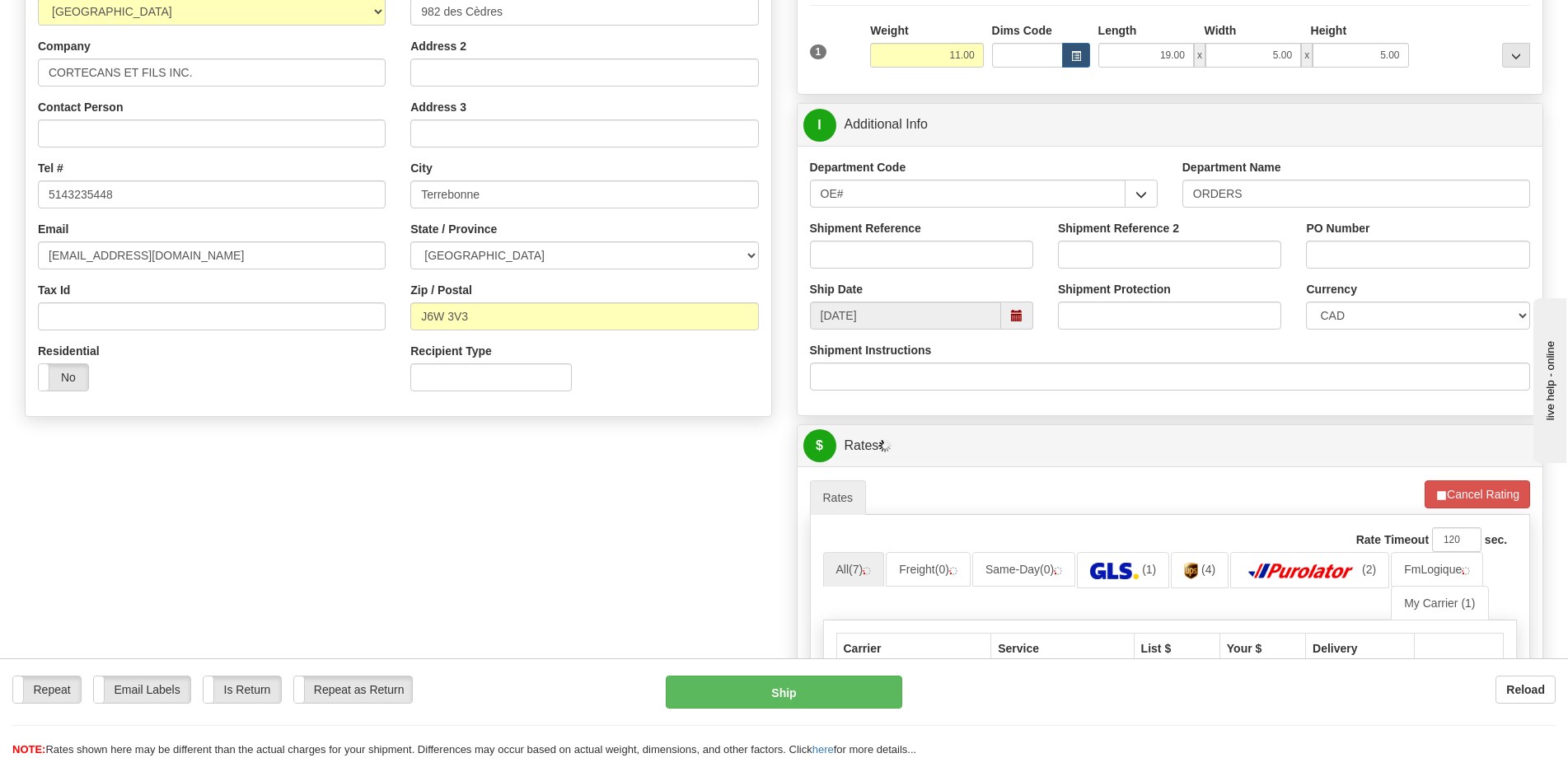
click at [962, 239] on div "Shipment Reference" at bounding box center [921, 243] width 223 height 48
click at [961, 239] on div "Shipment Reference" at bounding box center [921, 243] width 223 height 48
click at [968, 250] on input "Shipment Reference" at bounding box center [921, 254] width 223 height 28
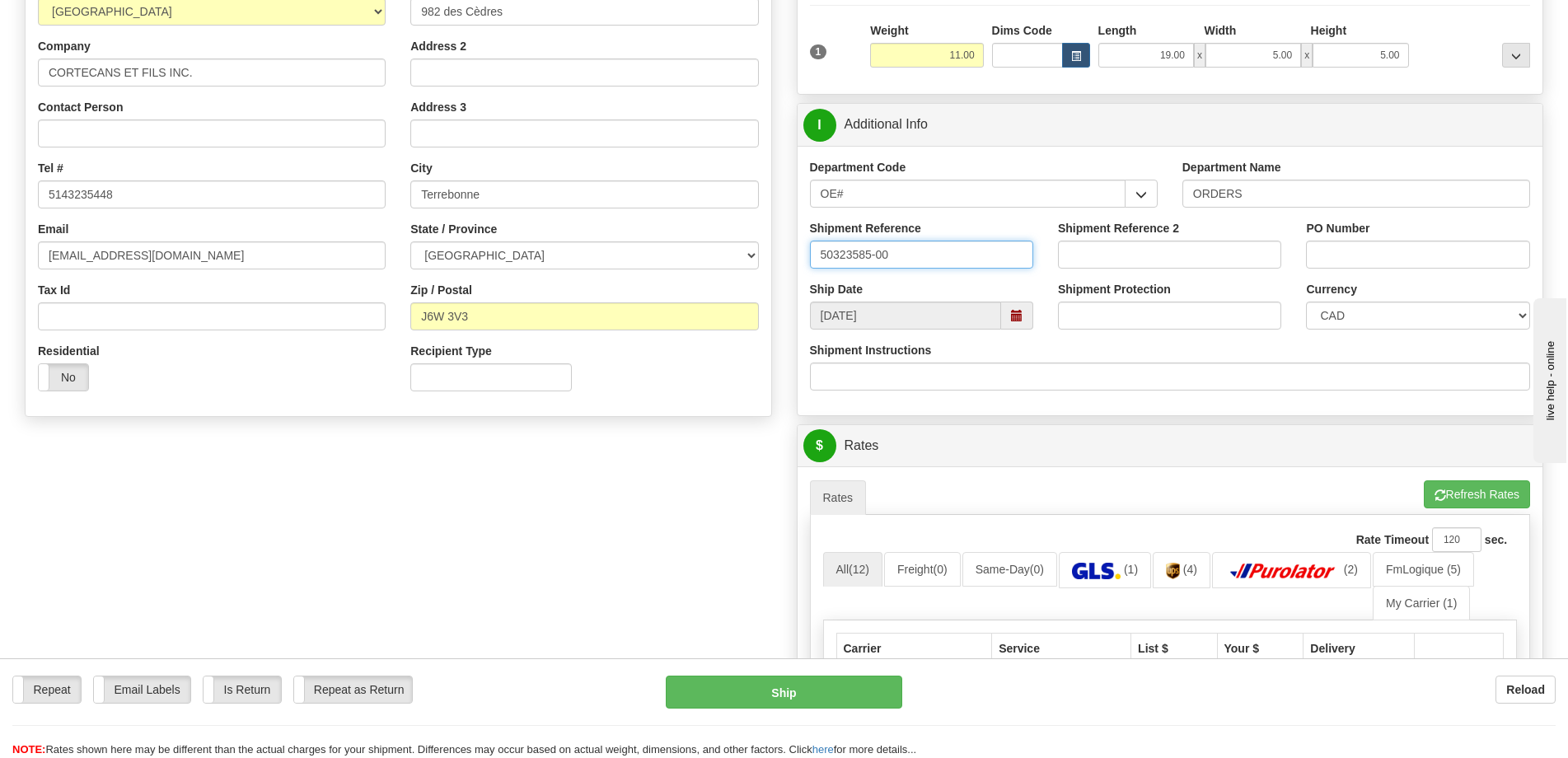
type input "50323585-00"
click at [1394, 248] on input "PO Number" at bounding box center [1417, 254] width 223 height 28
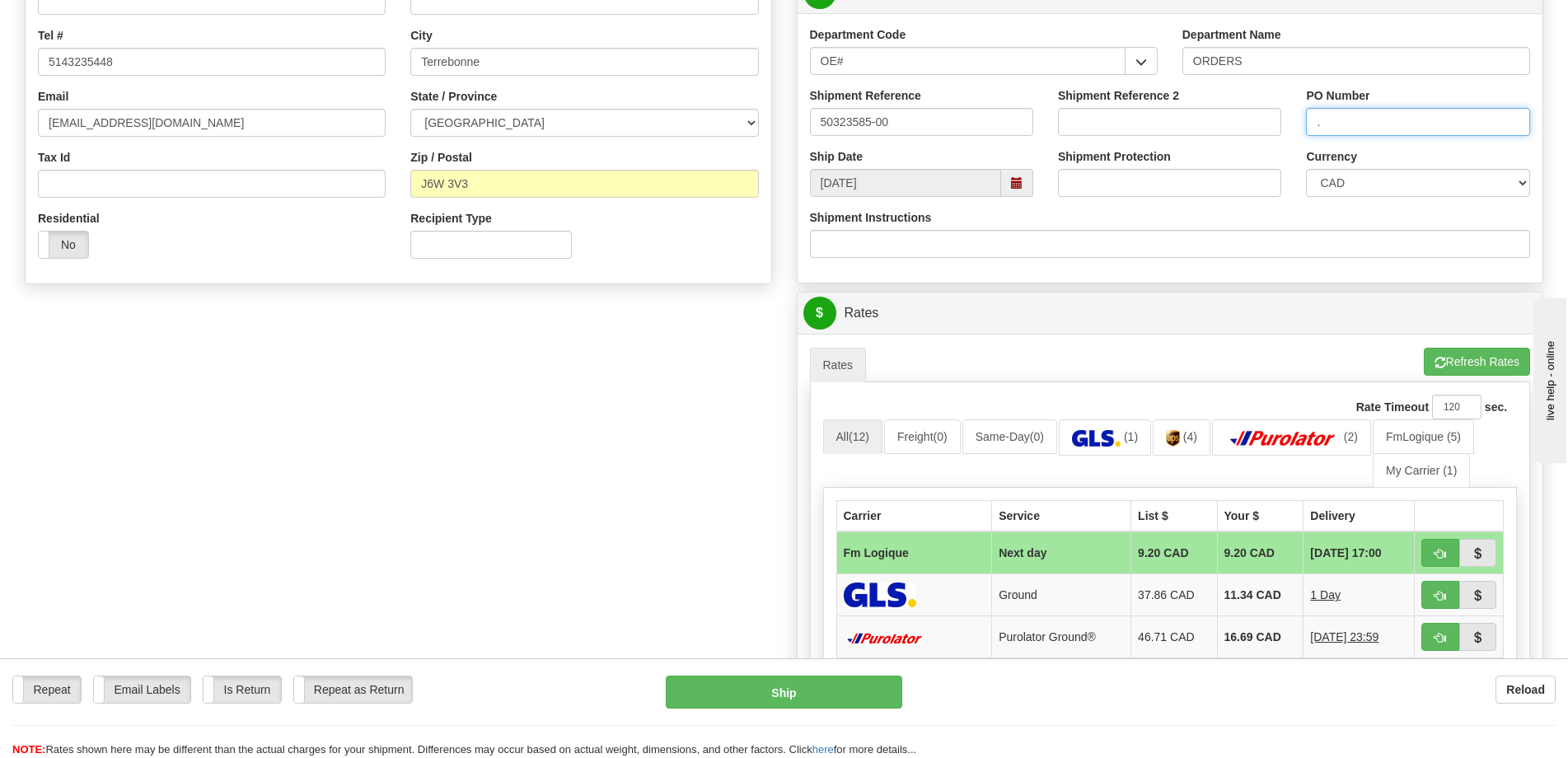
scroll to position [659, 0]
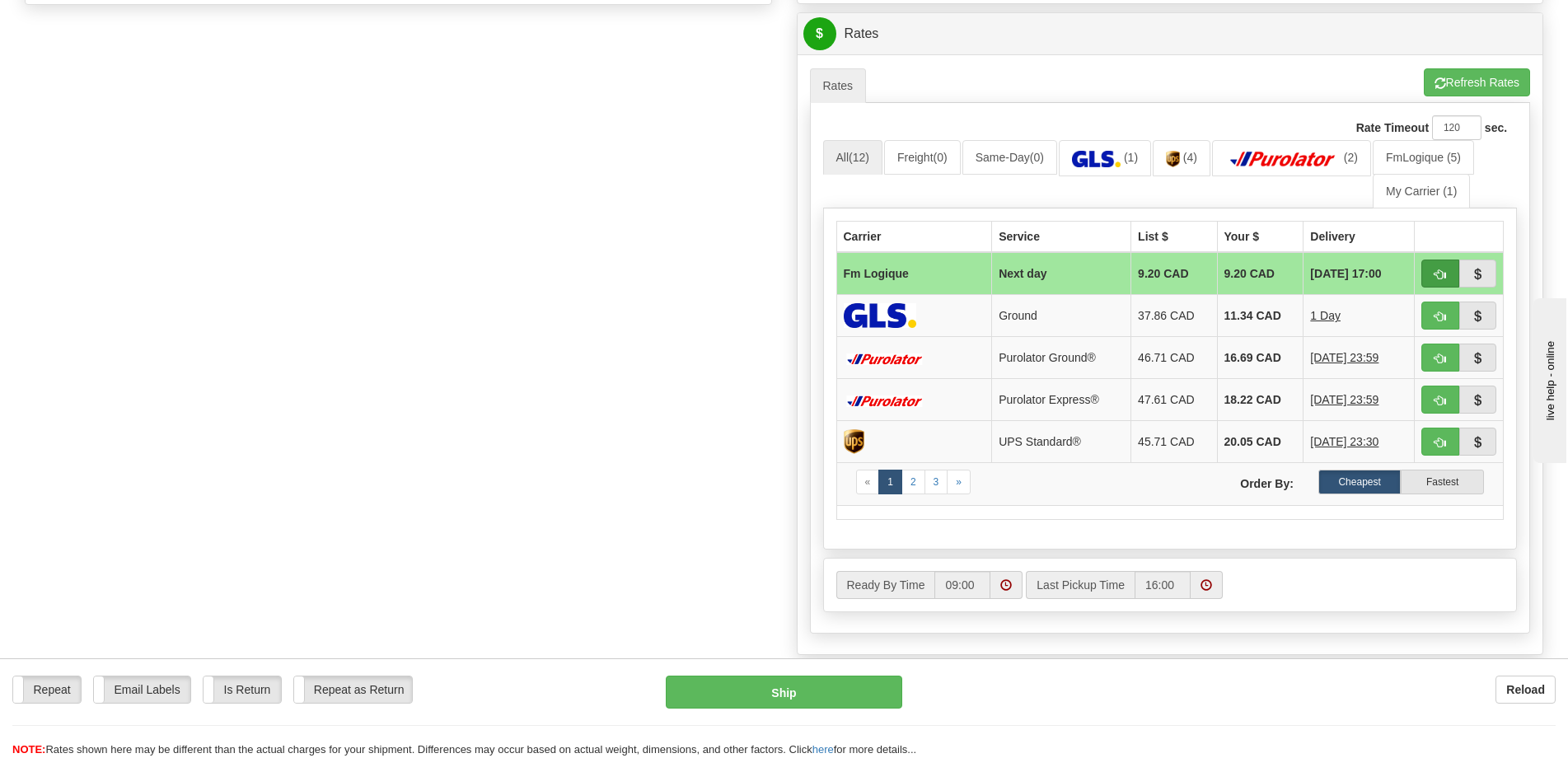
type input "."
click at [1436, 279] on span "button" at bounding box center [1441, 275] width 12 height 11
type input "jour"
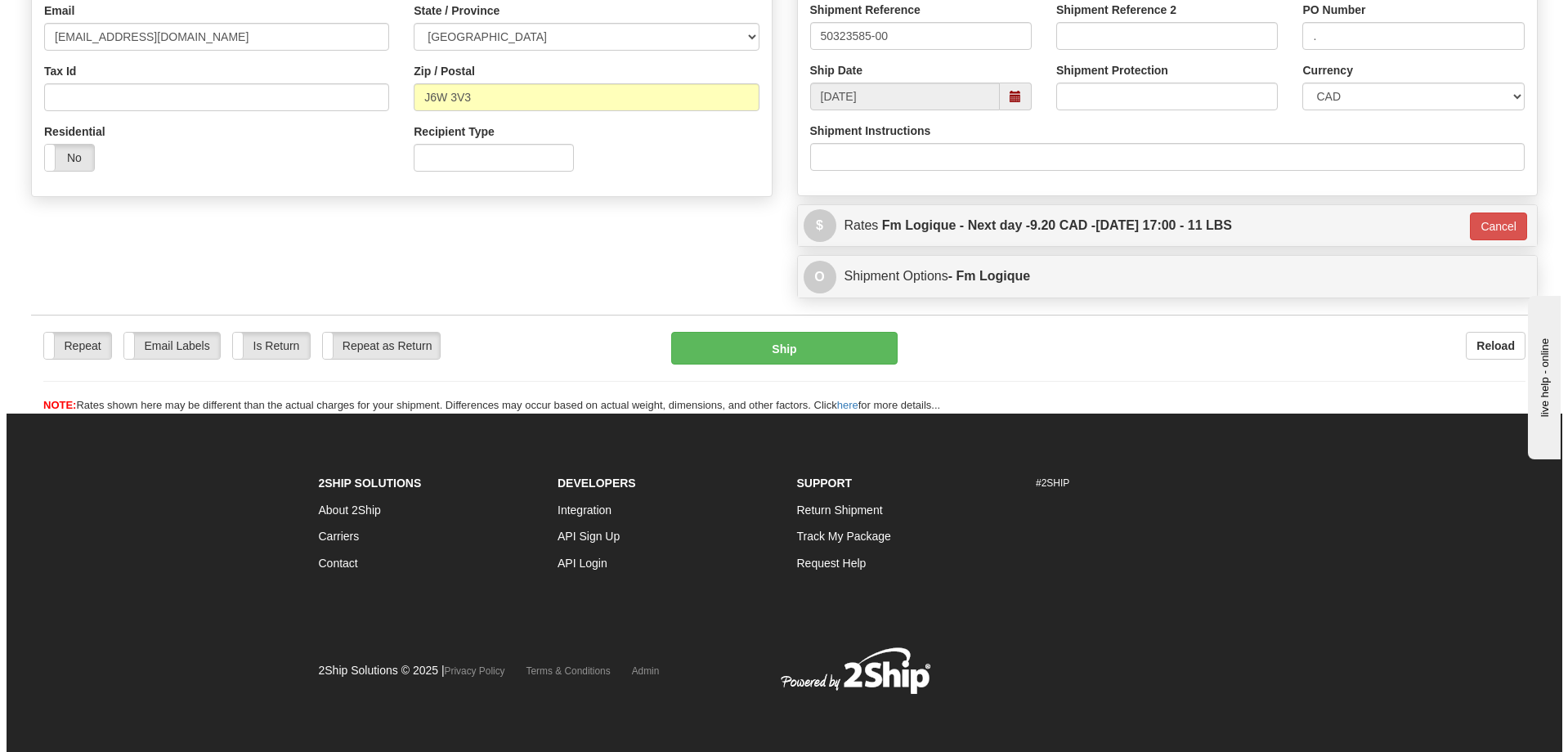
scroll to position [463, 0]
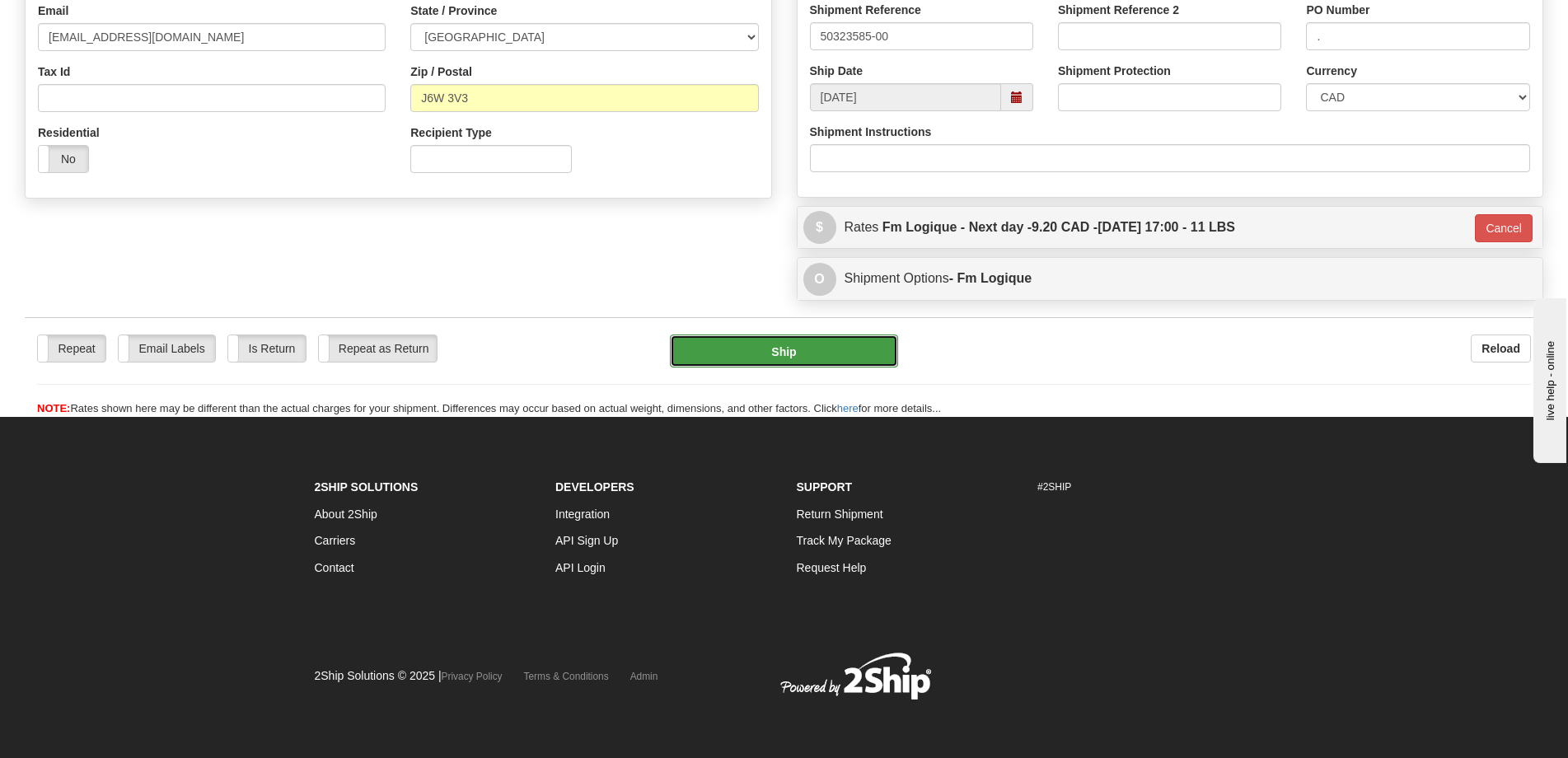
click at [773, 358] on button "Ship" at bounding box center [784, 350] width 228 height 33
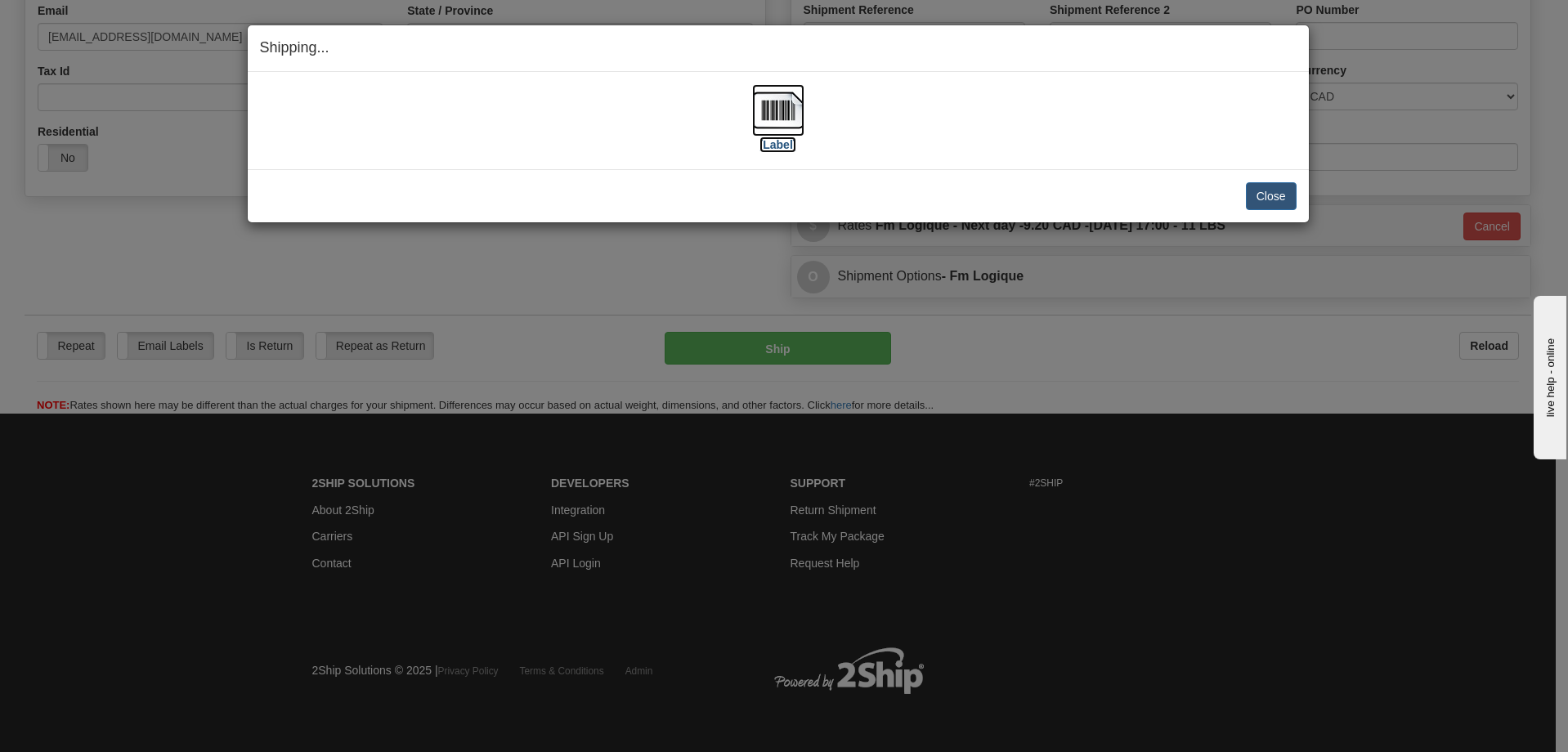
click at [778, 138] on label "[Label]" at bounding box center [778, 144] width 38 height 16
click at [1272, 199] on button "Close" at bounding box center [1271, 196] width 50 height 28
